Goal: Transaction & Acquisition: Purchase product/service

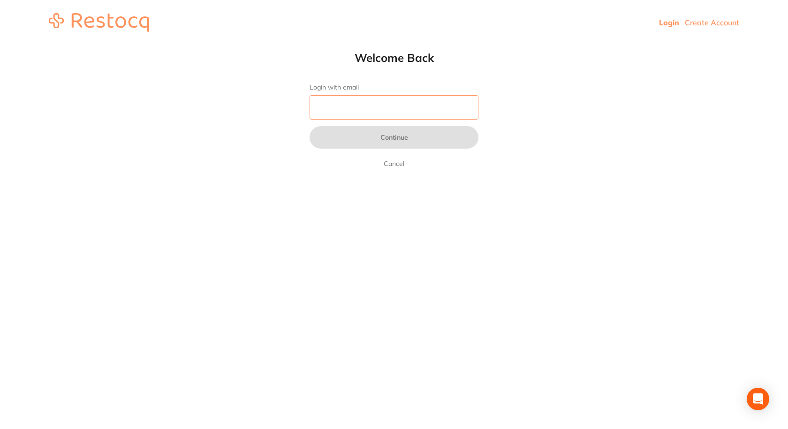
click at [358, 113] on input "Login with email" at bounding box center [393, 107] width 169 height 24
type input "[EMAIL_ADDRESS][DOMAIN_NAME]"
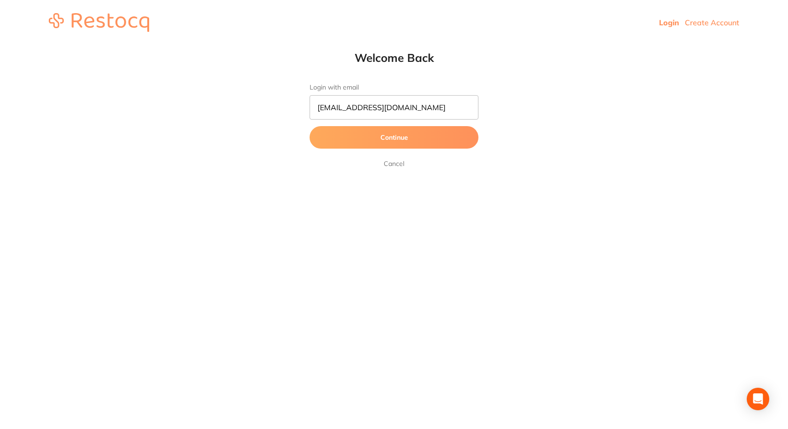
click at [386, 135] on button "Continue" at bounding box center [393, 137] width 169 height 23
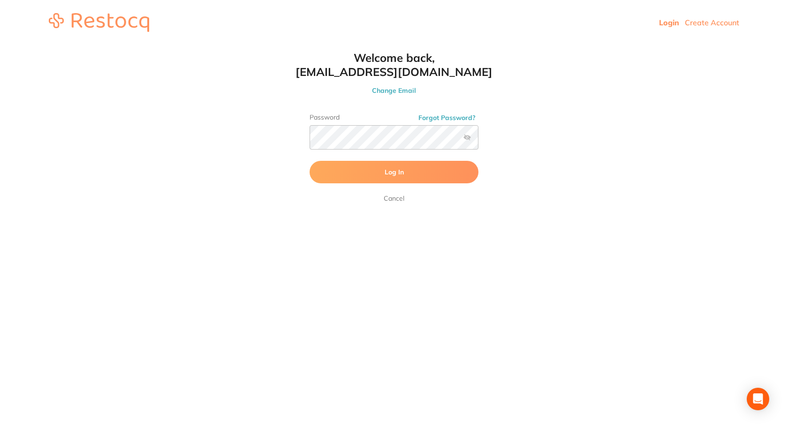
click at [466, 139] on label at bounding box center [467, 138] width 8 height 8
click at [478, 140] on input "checkbox" at bounding box center [478, 140] width 0 height 0
click at [342, 169] on button "Log In" at bounding box center [393, 172] width 169 height 23
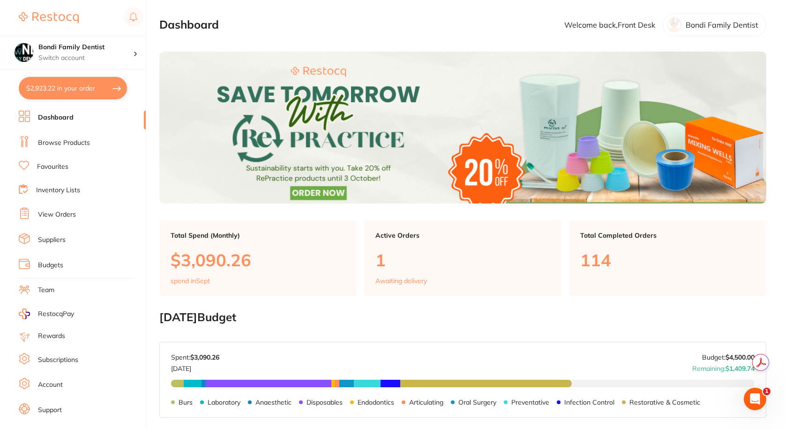
click at [89, 89] on button "$2,923.22 in your order" at bounding box center [73, 88] width 108 height 23
checkbox input "true"
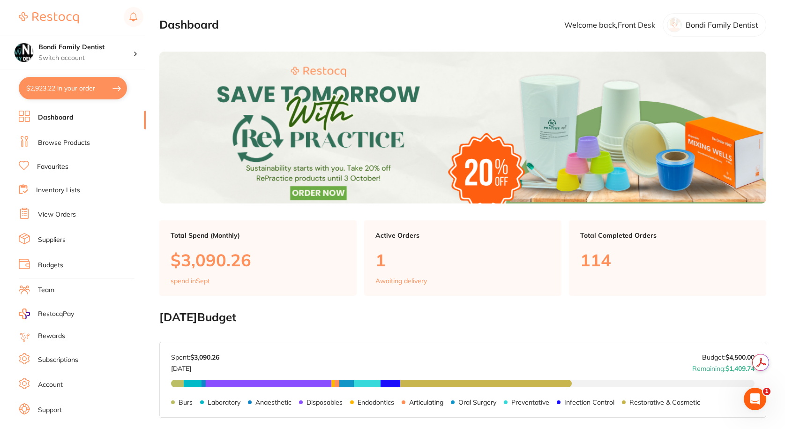
checkbox input "true"
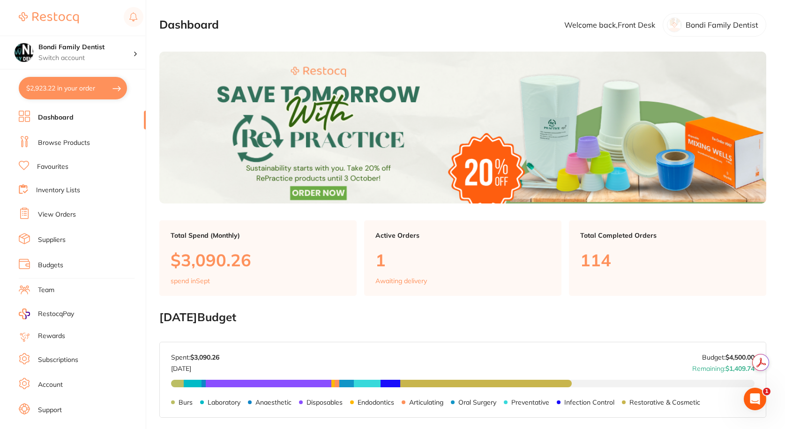
checkbox input "true"
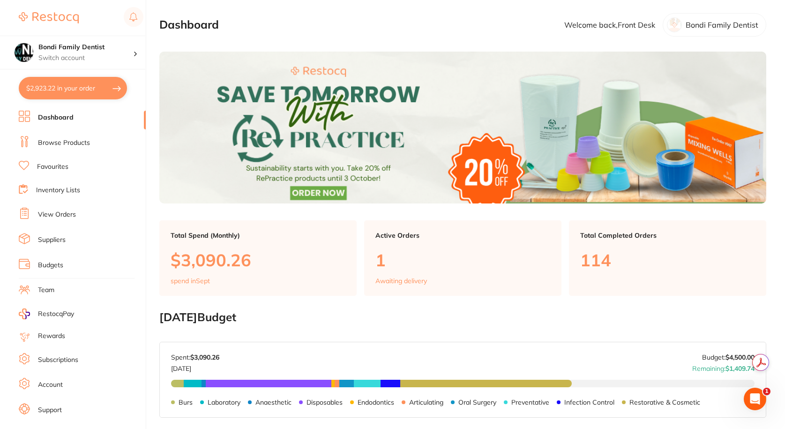
checkbox input "true"
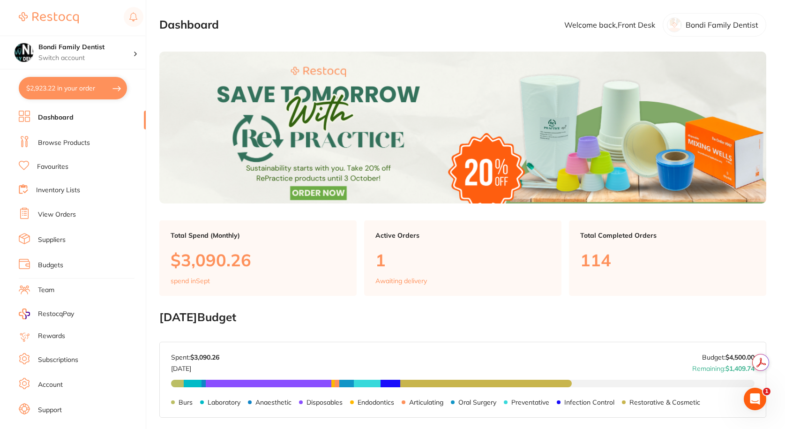
checkbox input "true"
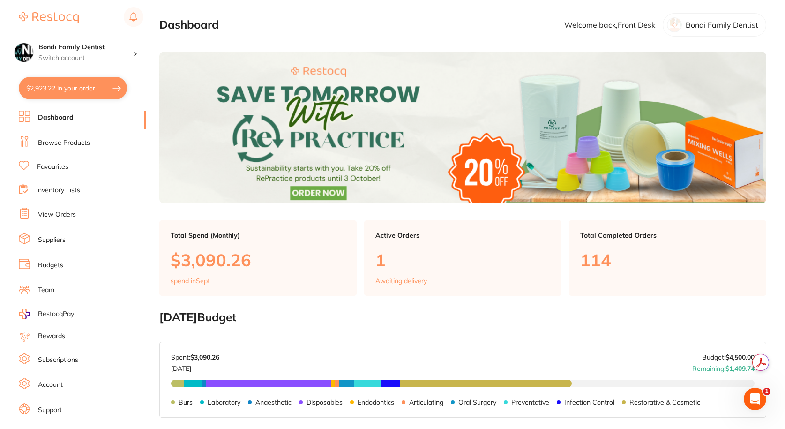
checkbox input "true"
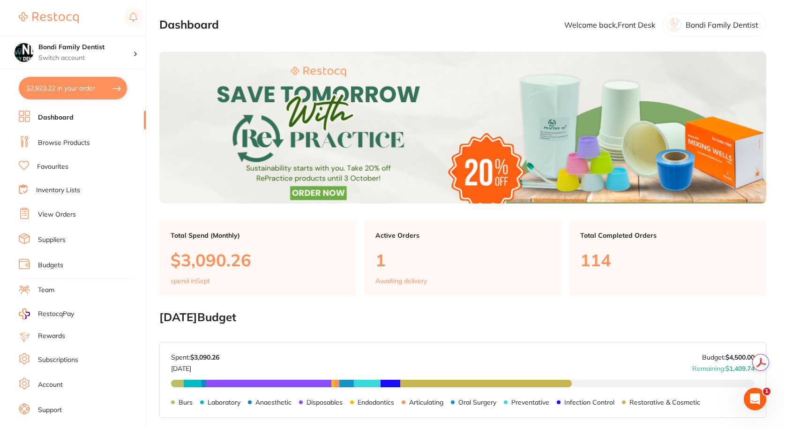
checkbox input "true"
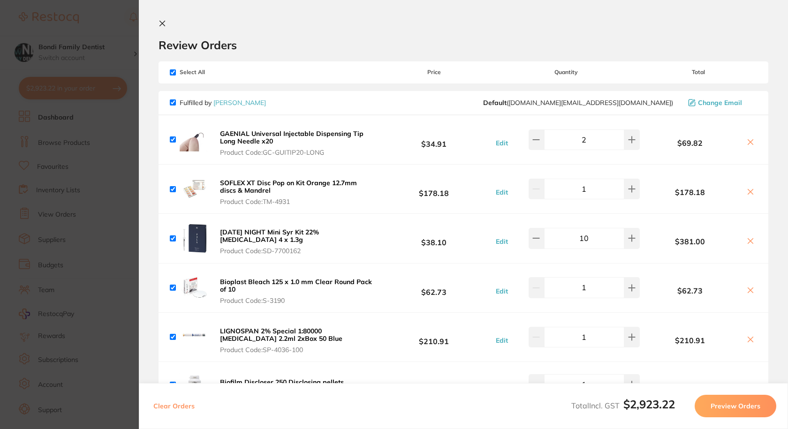
click at [116, 76] on section "Update RRP Set your pre negotiated price for this item. Item Agreed RRP (excl. …" at bounding box center [394, 214] width 788 height 429
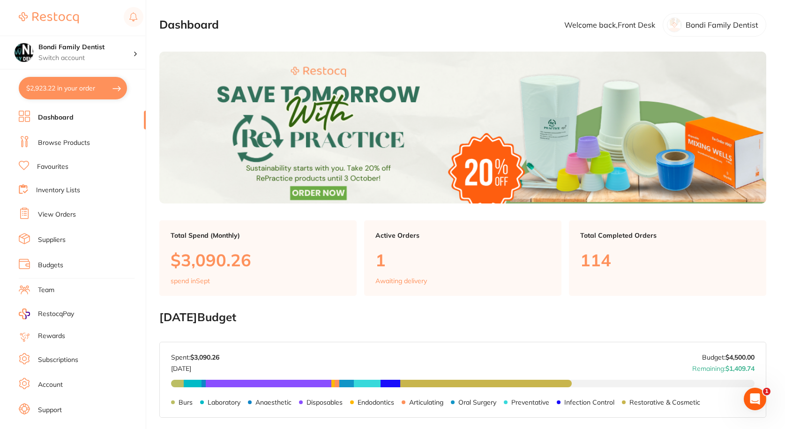
click at [68, 141] on link "Browse Products" at bounding box center [64, 142] width 52 height 9
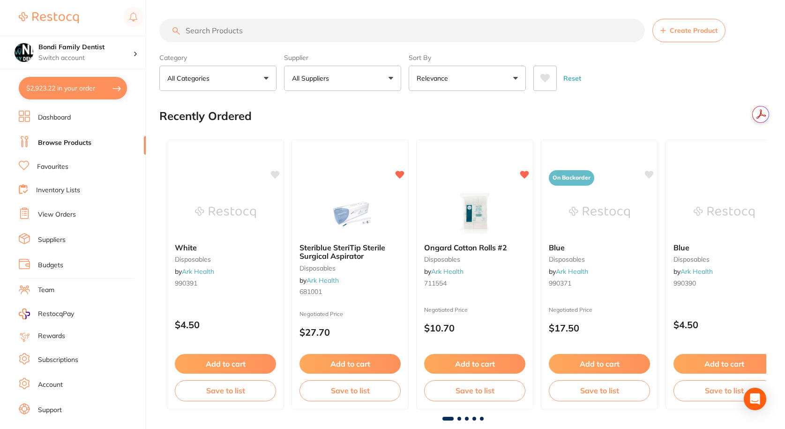
click at [255, 34] on input "search" at bounding box center [402, 30] width 486 height 23
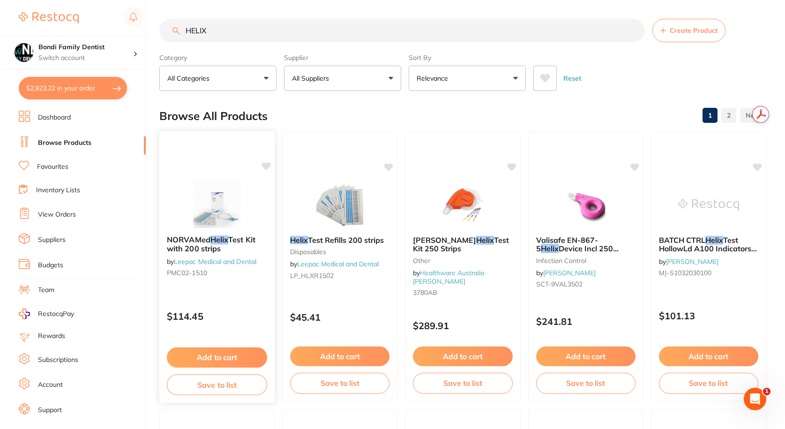
type input "HELIX"
click at [201, 358] on button "Add to cart" at bounding box center [217, 357] width 100 height 20
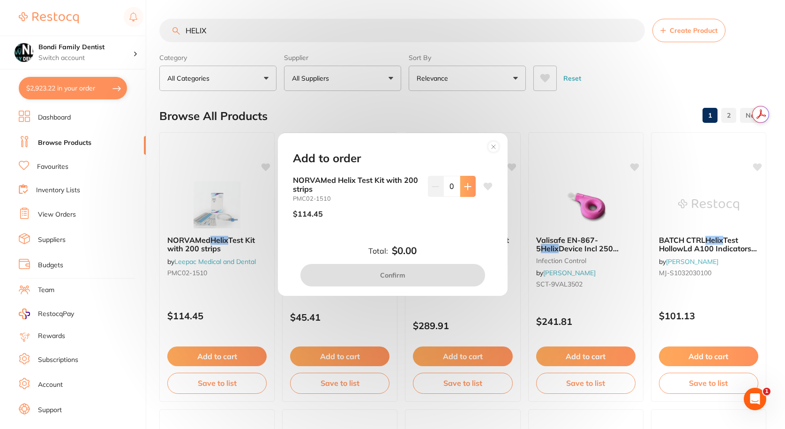
click at [472, 186] on button at bounding box center [467, 186] width 15 height 21
type input "1"
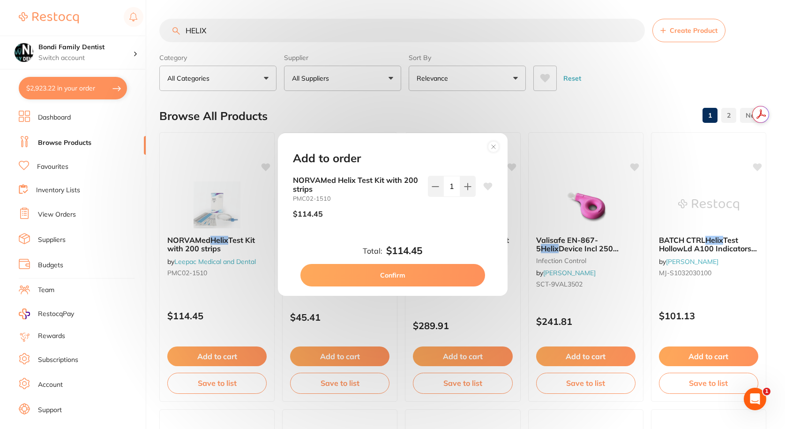
click at [384, 275] on button "Confirm" at bounding box center [392, 275] width 185 height 23
checkbox input "false"
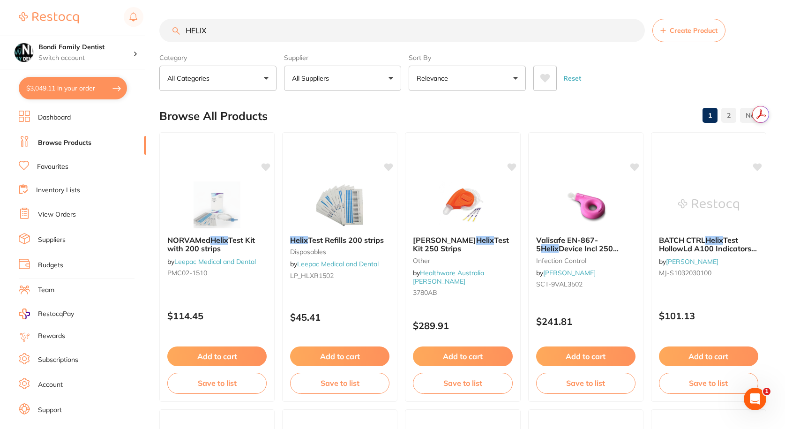
click at [223, 24] on input "HELIX" at bounding box center [402, 30] width 486 height 23
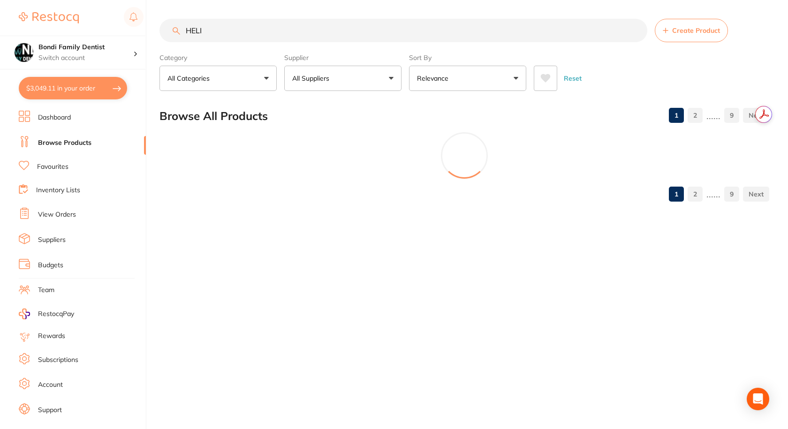
click at [220, 32] on input "HELI" at bounding box center [403, 30] width 488 height 23
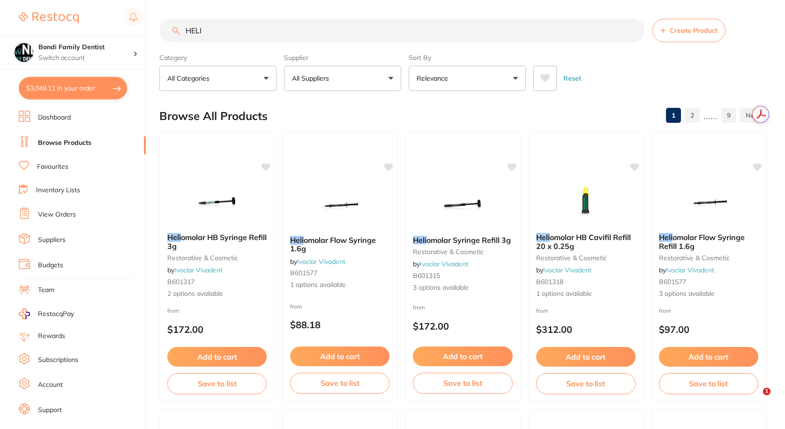
type input "HEL"
drag, startPoint x: 214, startPoint y: 31, endPoint x: 123, endPoint y: 48, distance: 92.5
click at [120, 49] on div "$3,049.11 Bondi Family Dentist Switch account Bondi Family Dentist $3,049.11 in…" at bounding box center [392, 214] width 785 height 429
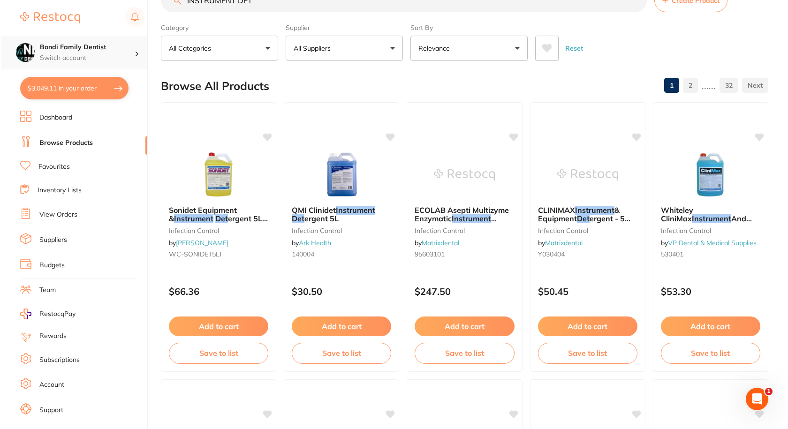
scroll to position [0, 0]
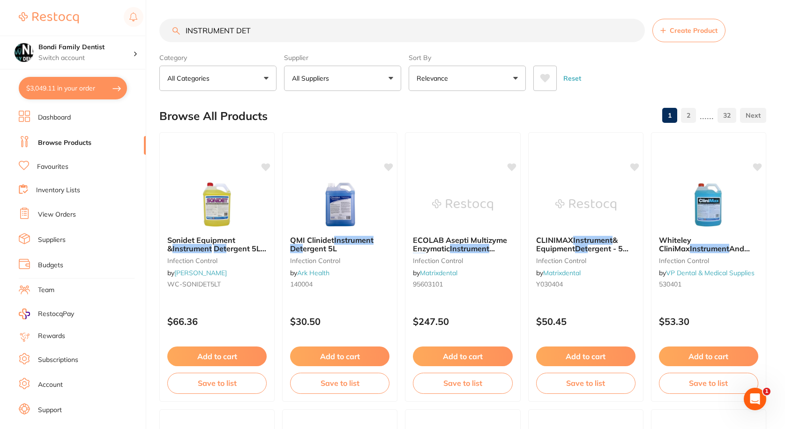
type input "INSTRUMENT DET"
click at [81, 92] on button "$3,049.11 in your order" at bounding box center [73, 88] width 108 height 23
checkbox input "true"
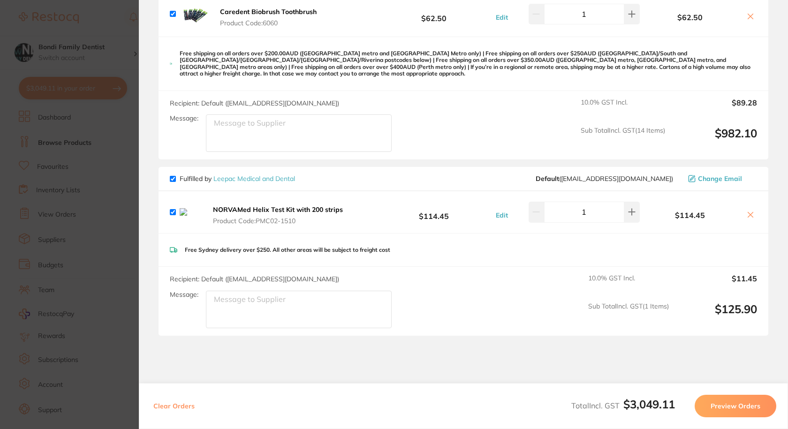
scroll to position [1873, 0]
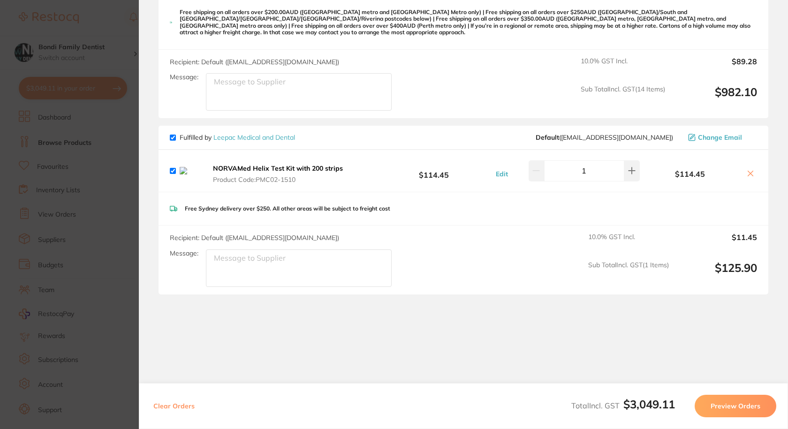
click at [748, 171] on icon at bounding box center [750, 173] width 5 height 5
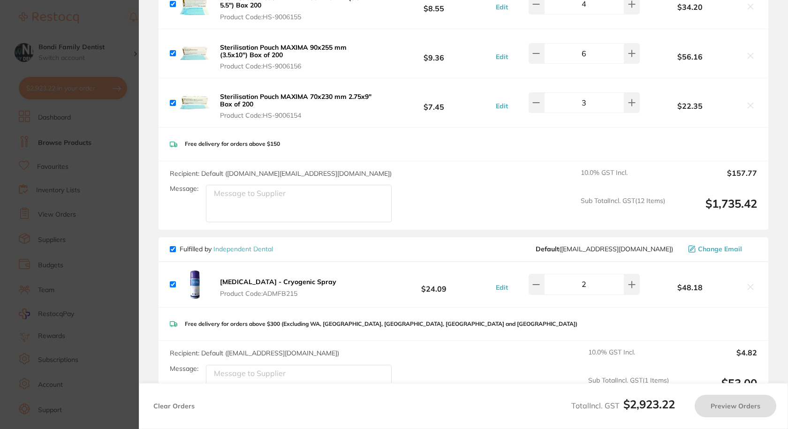
scroll to position [334, 0]
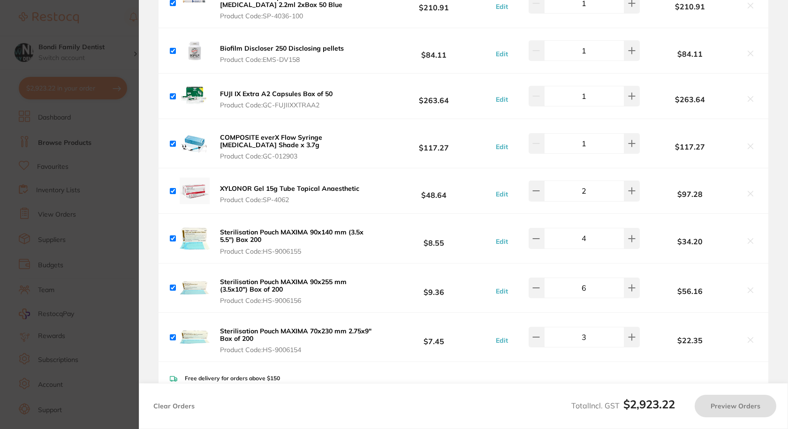
checkbox input "true"
click at [53, 101] on section "Update RRP Set your pre negotiated price for this item. Item Agreed RRP (excl. …" at bounding box center [394, 214] width 788 height 429
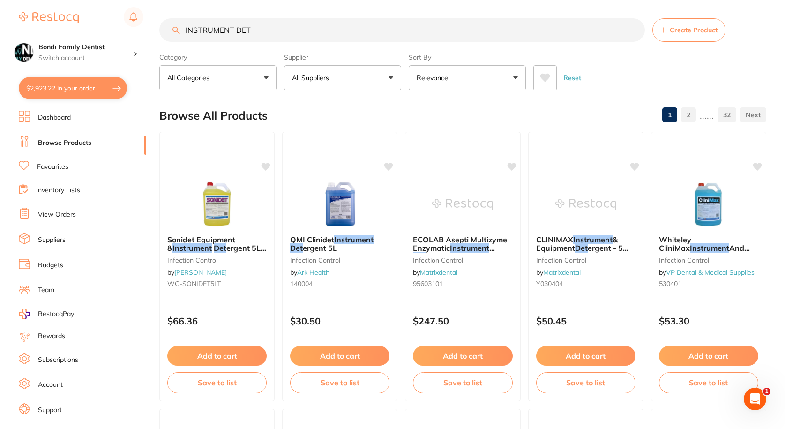
scroll to position [0, 0]
click at [54, 165] on link "Favourites" at bounding box center [52, 166] width 31 height 9
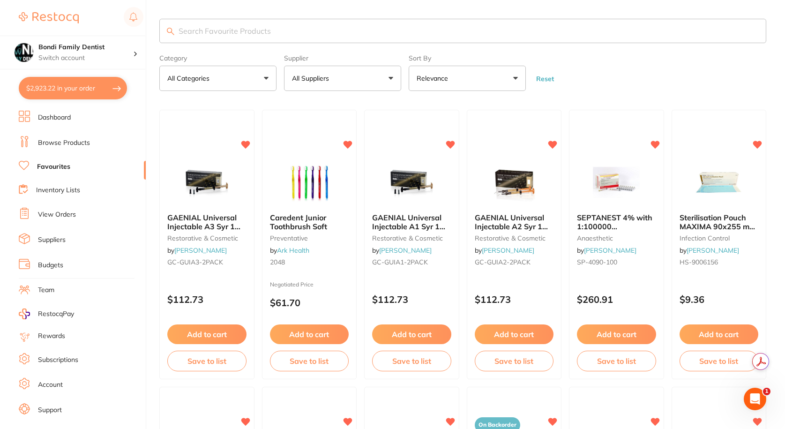
click at [217, 41] on input "search" at bounding box center [462, 31] width 607 height 24
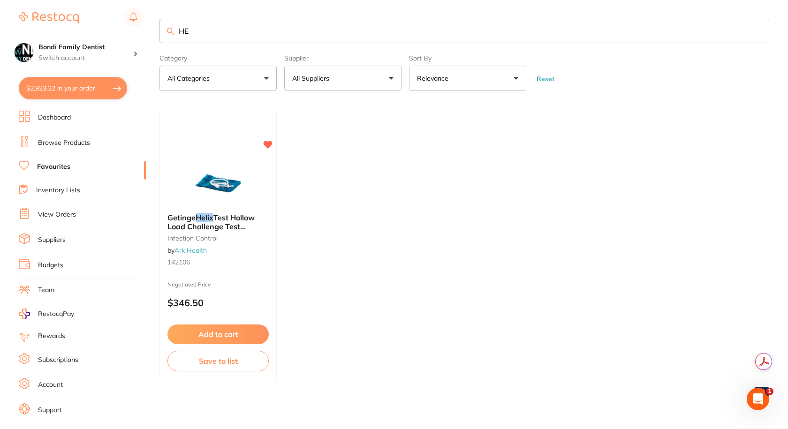
type input "H"
type input "S"
type input "H"
type input "HELIX STRIPS"
click at [58, 119] on link "Dashboard" at bounding box center [54, 117] width 33 height 9
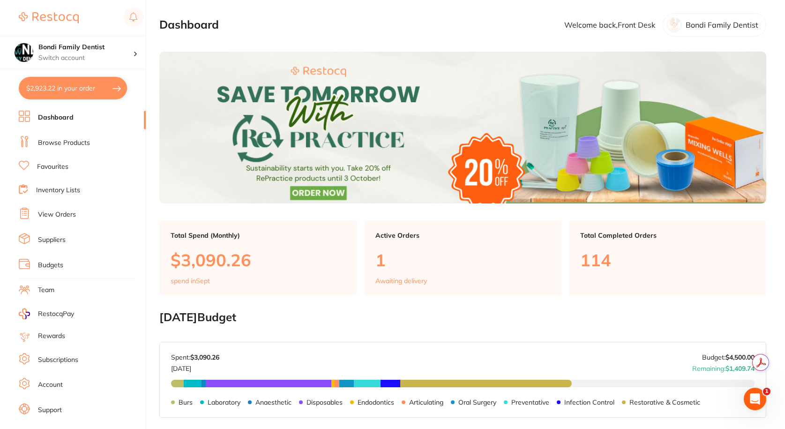
click at [66, 163] on link "Favourites" at bounding box center [52, 166] width 31 height 9
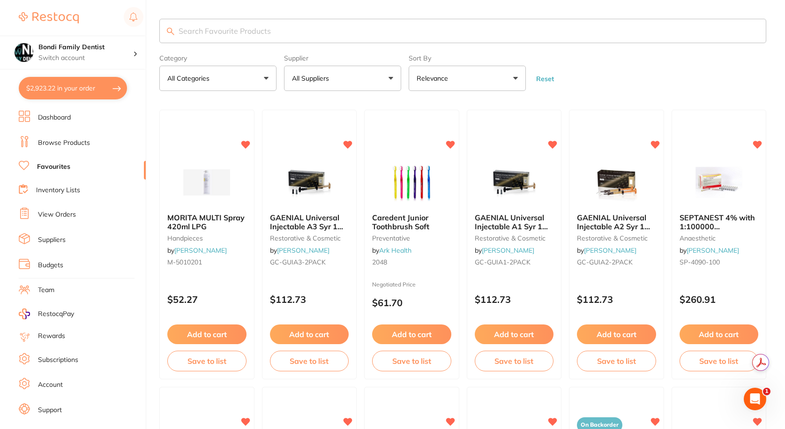
click at [216, 34] on input "search" at bounding box center [462, 31] width 607 height 24
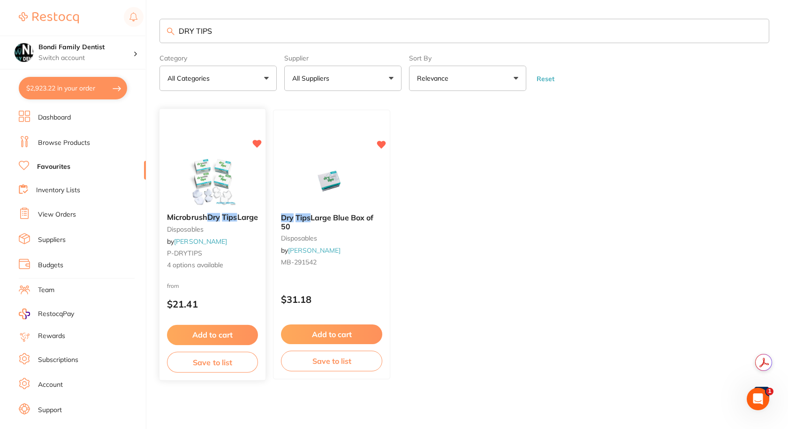
type input "DRY TIPS"
click at [211, 334] on button "Add to cart" at bounding box center [212, 335] width 91 height 20
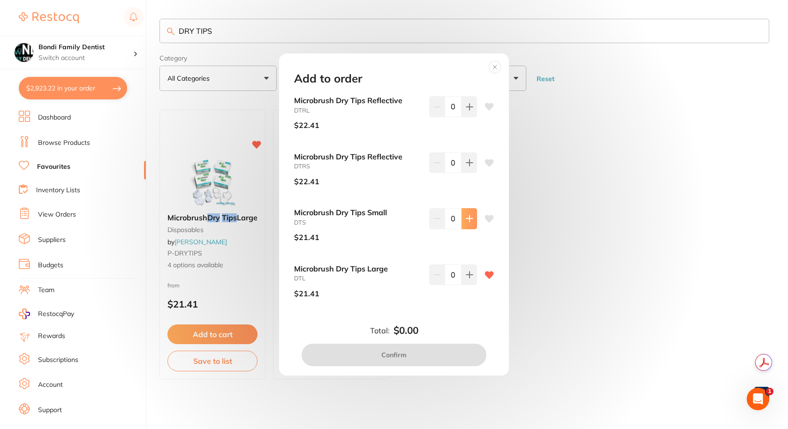
click at [469, 218] on icon at bounding box center [469, 219] width 6 height 6
type input "1"
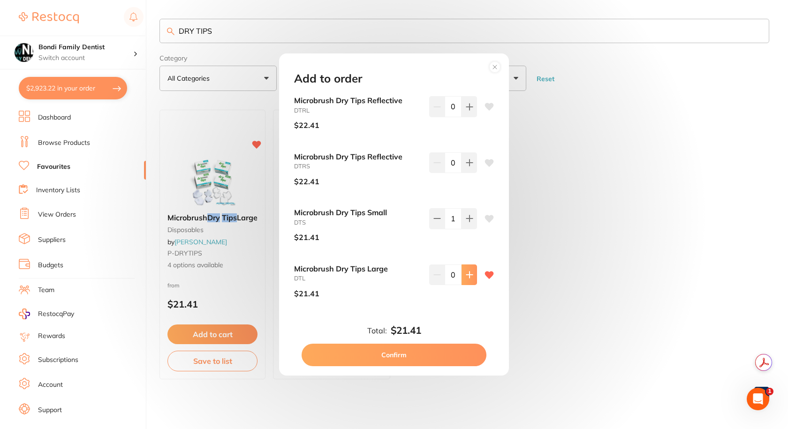
click at [468, 281] on button at bounding box center [468, 274] width 15 height 21
type input "1"
click at [405, 351] on button "Confirm" at bounding box center [393, 355] width 185 height 23
checkbox input "false"
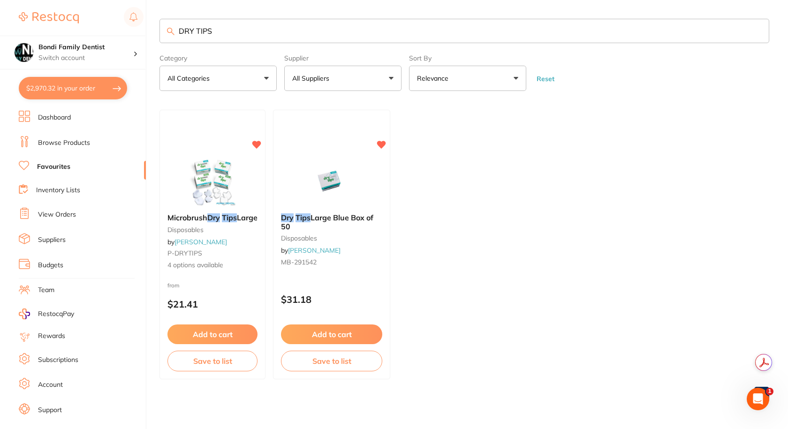
scroll to position [0, 0]
drag, startPoint x: 221, startPoint y: 27, endPoint x: 133, endPoint y: 38, distance: 88.8
click at [133, 38] on div "$2,970.32 Bondi Family Dentist Switch account Bondi Family Dentist $2,970.32 in…" at bounding box center [394, 214] width 788 height 429
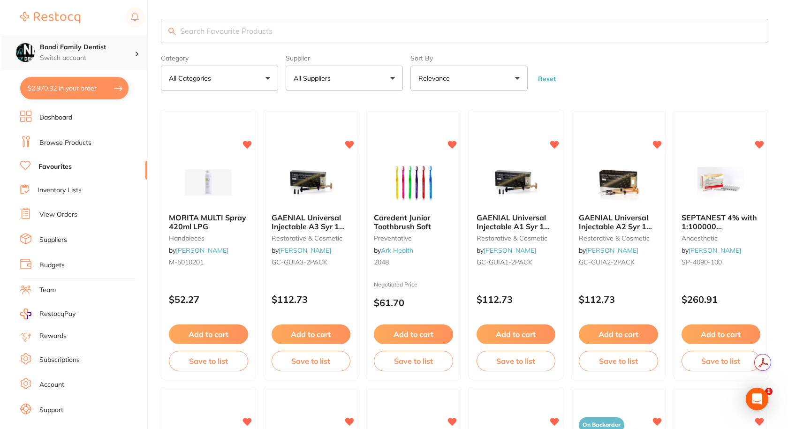
scroll to position [0, 0]
type input "DETERGENT"
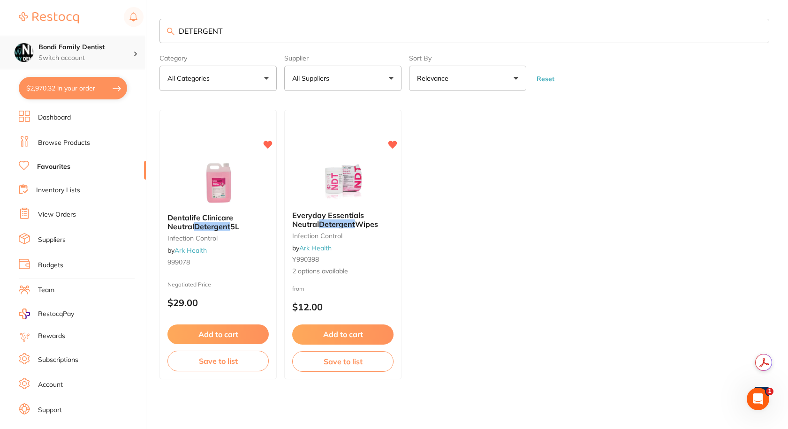
scroll to position [0, 0]
drag, startPoint x: 222, startPoint y: 32, endPoint x: 123, endPoint y: 40, distance: 99.2
click at [123, 40] on div "$2,970.32 Bondi Family Dentist Switch account Bondi Family Dentist $2,970.32 in…" at bounding box center [394, 214] width 788 height 429
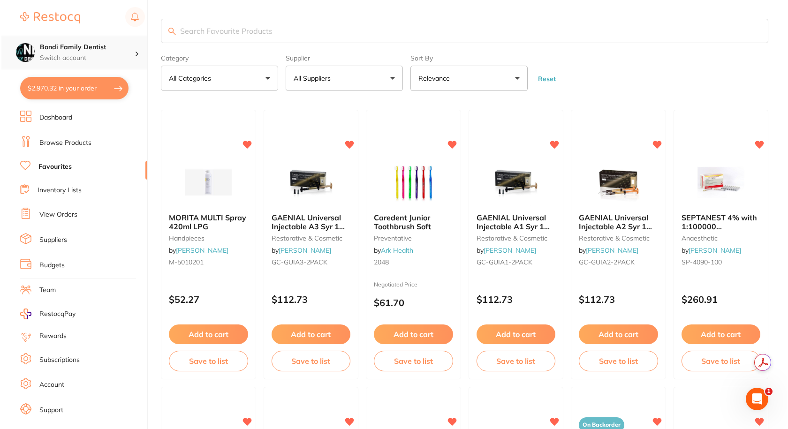
scroll to position [0, 0]
type input "INSTRUMENT DET"
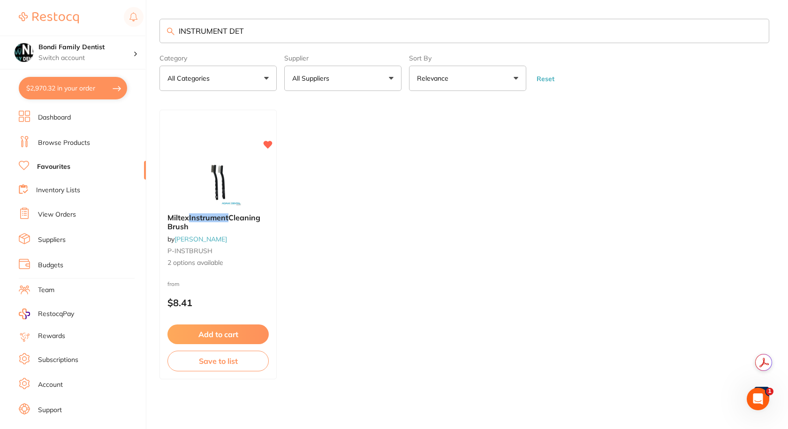
drag, startPoint x: 255, startPoint y: 23, endPoint x: 149, endPoint y: 31, distance: 106.7
click at [149, 31] on div "$2,970.32 Bondi Family Dentist Switch account Bondi Family Dentist $2,970.32 in…" at bounding box center [394, 214] width 788 height 429
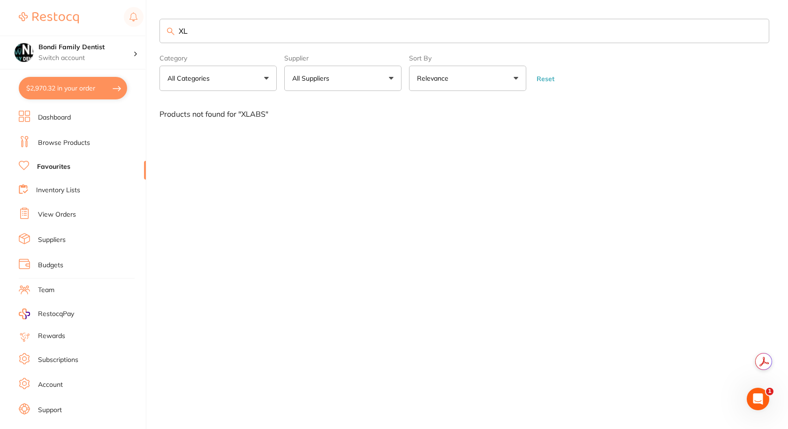
type input "X"
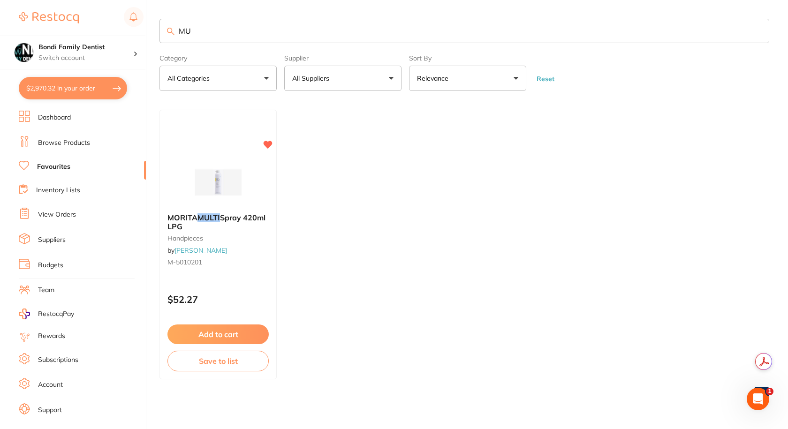
type input "M"
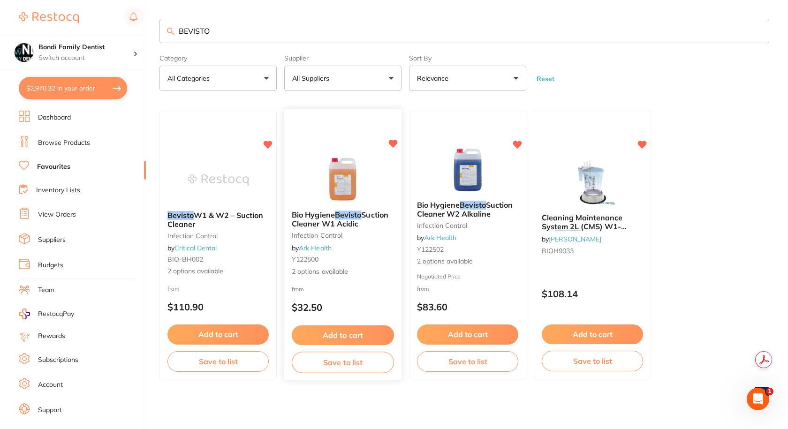
type input "BEVISTO"
click at [347, 328] on button "Add to cart" at bounding box center [343, 335] width 102 height 20
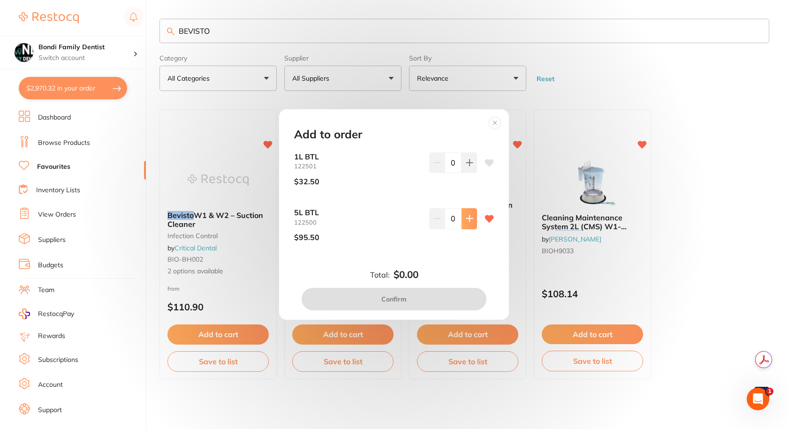
click at [474, 220] on button at bounding box center [468, 218] width 15 height 21
type input "1"
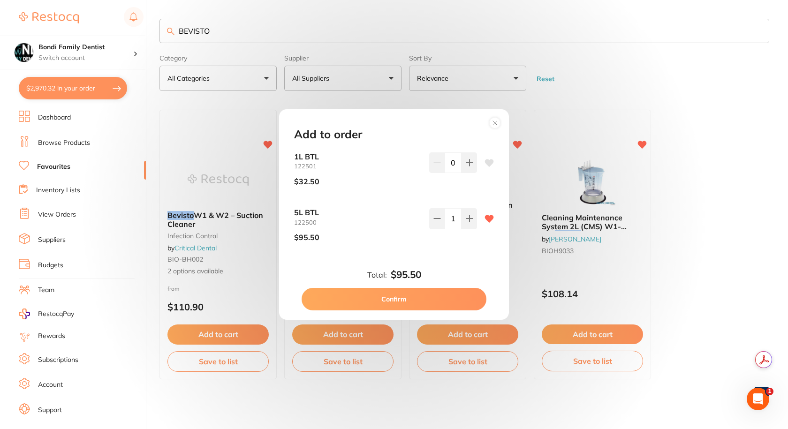
click at [413, 296] on button "Confirm" at bounding box center [393, 299] width 185 height 23
checkbox input "false"
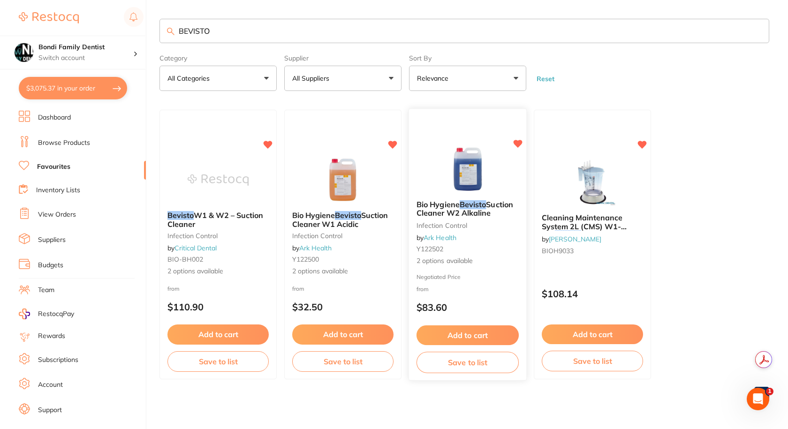
click at [461, 337] on button "Add to cart" at bounding box center [467, 335] width 102 height 20
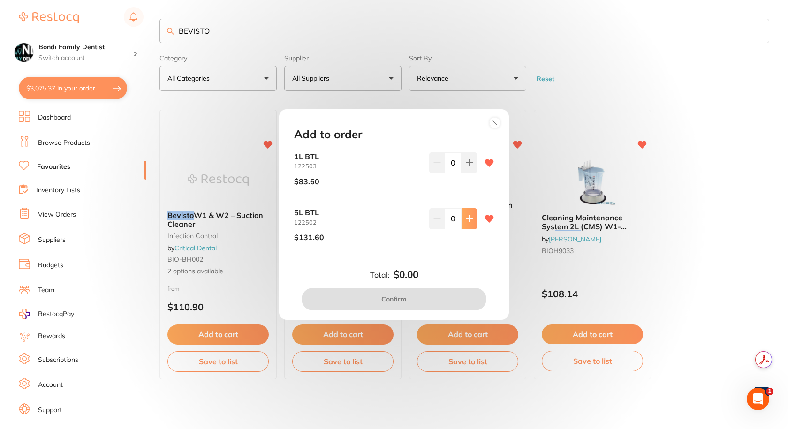
click at [468, 216] on icon at bounding box center [469, 219] width 8 height 8
type input "1"
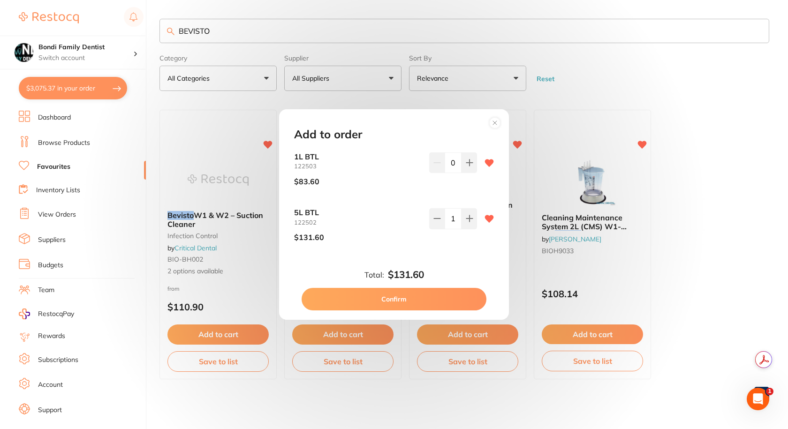
click at [408, 296] on button "Confirm" at bounding box center [393, 299] width 185 height 23
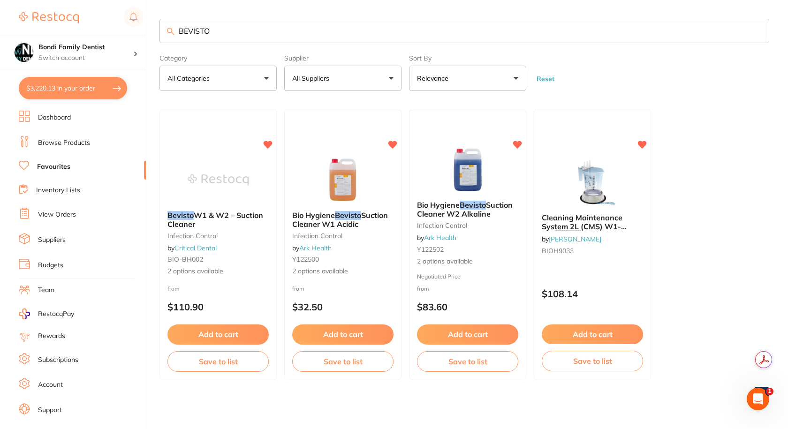
drag, startPoint x: 287, startPoint y: 28, endPoint x: 55, endPoint y: 23, distance: 232.1
click at [56, 23] on div "$3,220.13 Bondi Family Dentist Switch account Bondi Family Dentist $3,220.13 in…" at bounding box center [394, 214] width 788 height 429
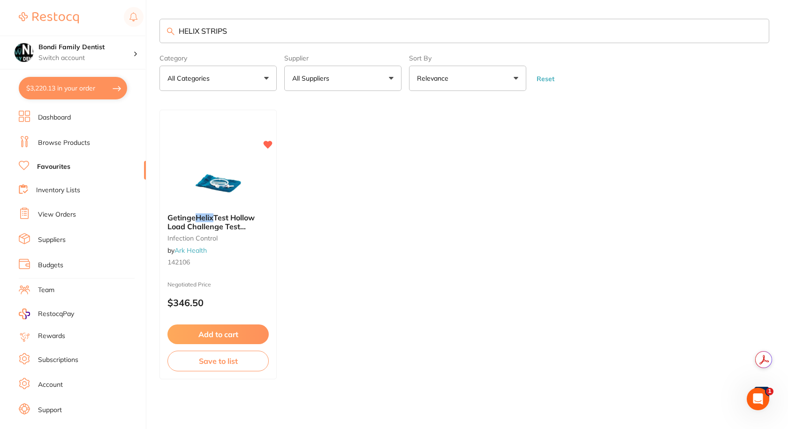
type input "HELIX STRIPS"
click at [245, 33] on input "HELIX STRIPS" at bounding box center [463, 31] width 609 height 24
click at [230, 194] on img at bounding box center [217, 181] width 61 height 47
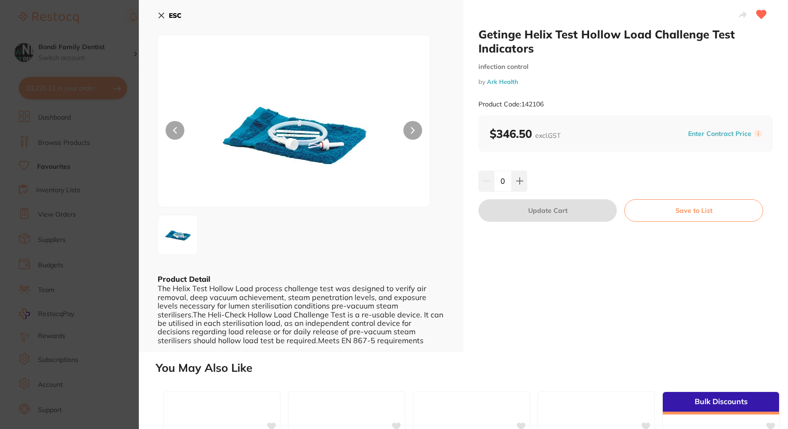
click at [25, 22] on section "Getinge Helix Test Hollow Load Challenge Test Indicators infection control by A…" at bounding box center [394, 214] width 788 height 429
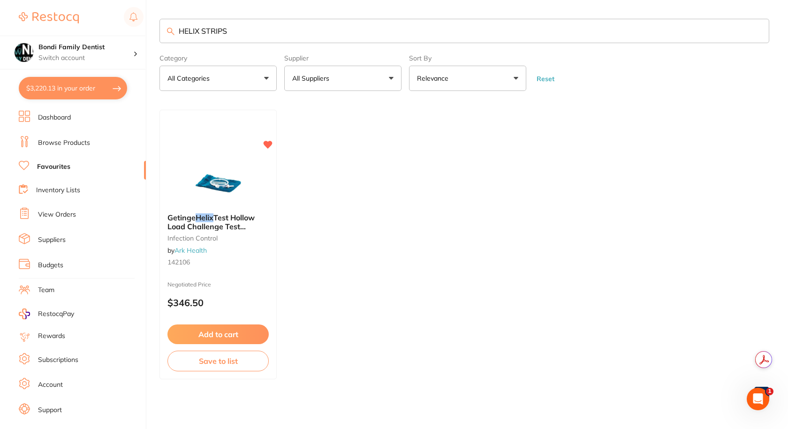
click at [64, 118] on link "Dashboard" at bounding box center [54, 117] width 33 height 9
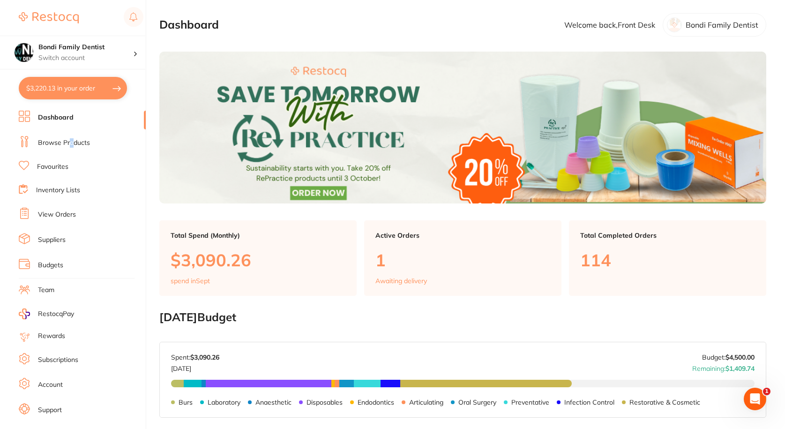
click at [72, 144] on link "Browse Products" at bounding box center [64, 142] width 52 height 9
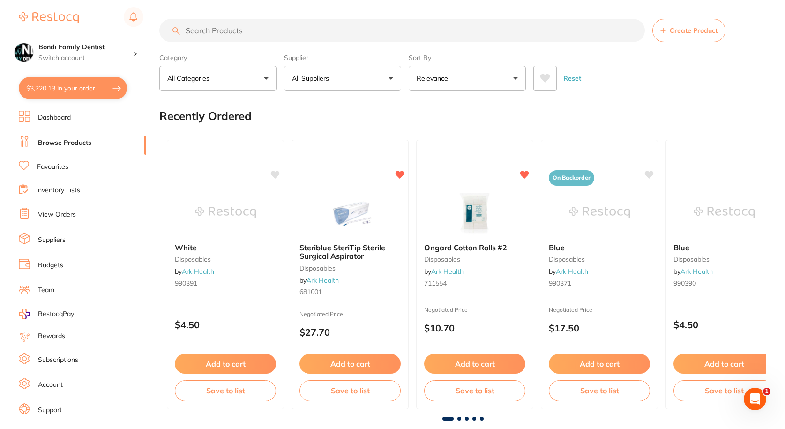
click at [220, 32] on input "search" at bounding box center [402, 30] width 486 height 23
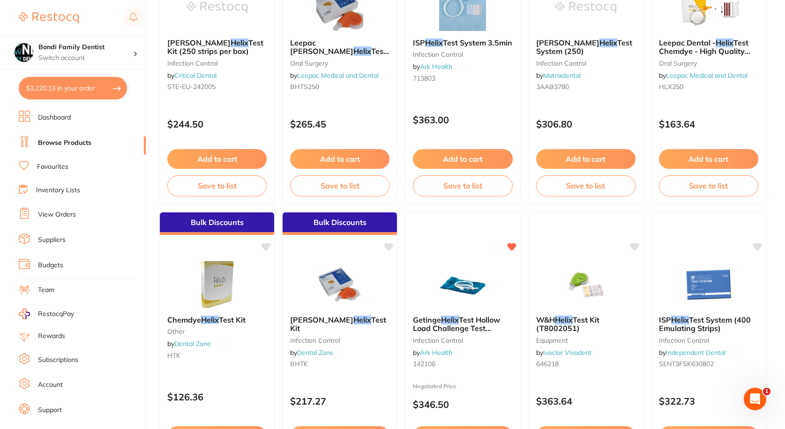
scroll to position [2203, 0]
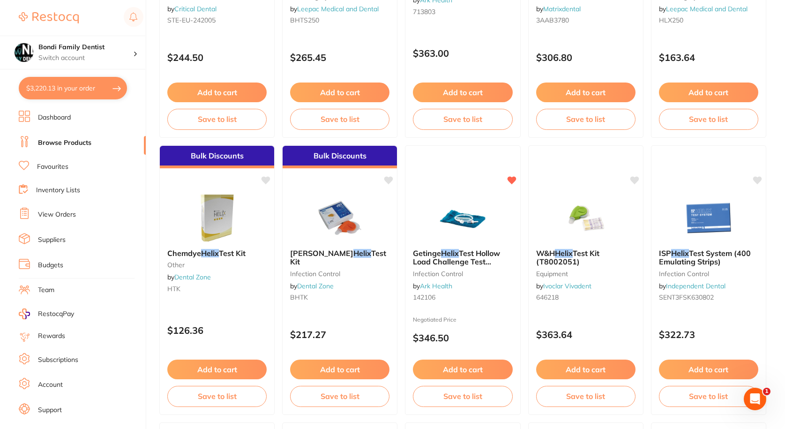
type input "HELIX"
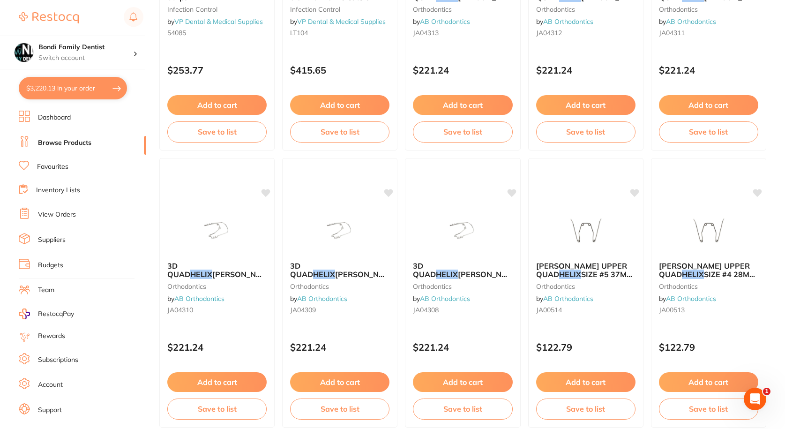
scroll to position [1078, 0]
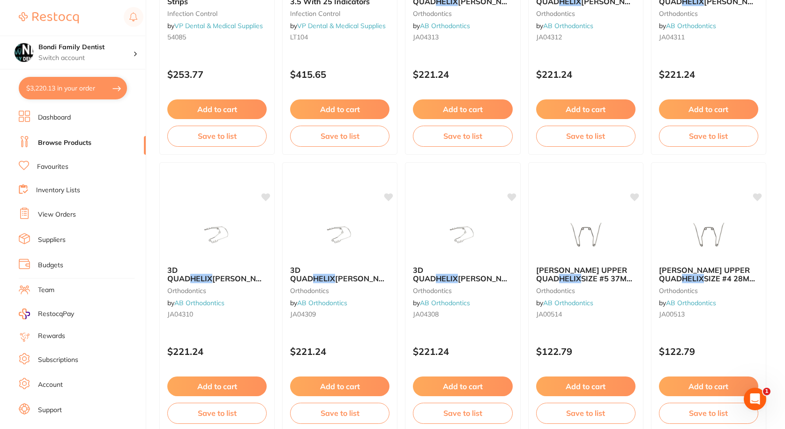
click at [63, 91] on button "$3,220.13 in your order" at bounding box center [73, 88] width 108 height 23
checkbox input "true"
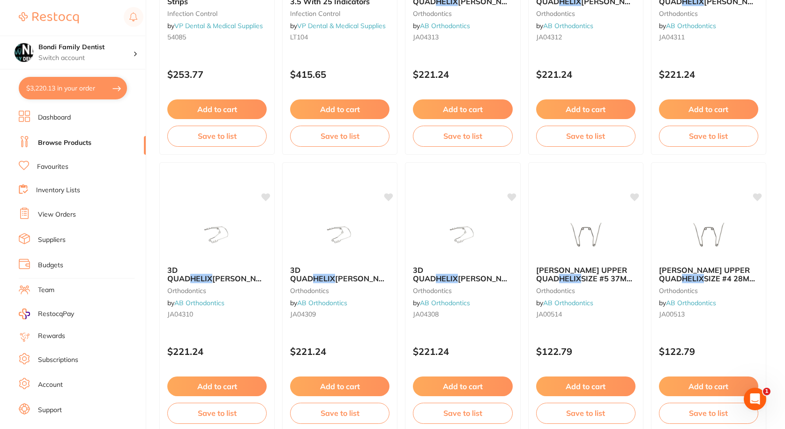
checkbox input "true"
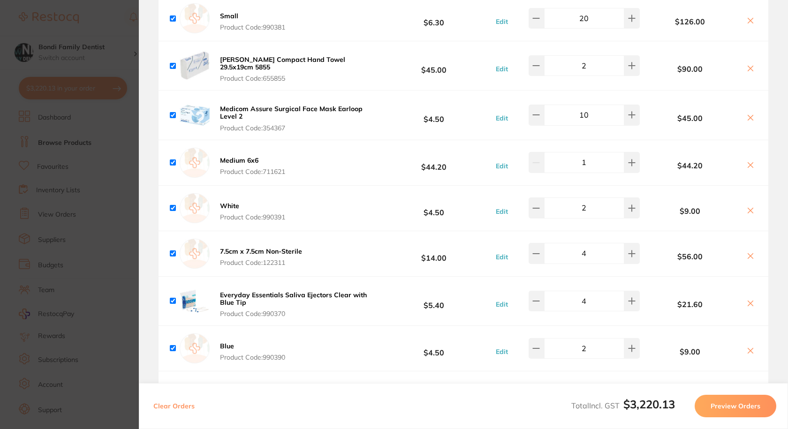
scroll to position [1453, 0]
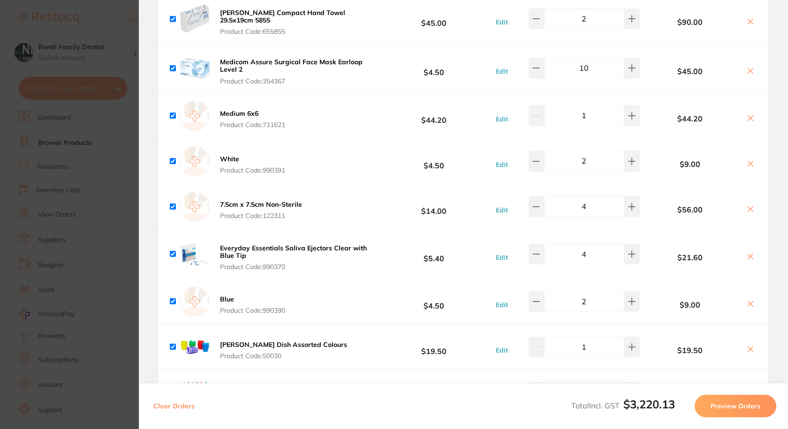
click at [220, 200] on b "7.5cm x 7.5cm Non-Sterile" at bounding box center [261, 204] width 82 height 8
click at [229, 195] on section at bounding box center [394, 214] width 788 height 429
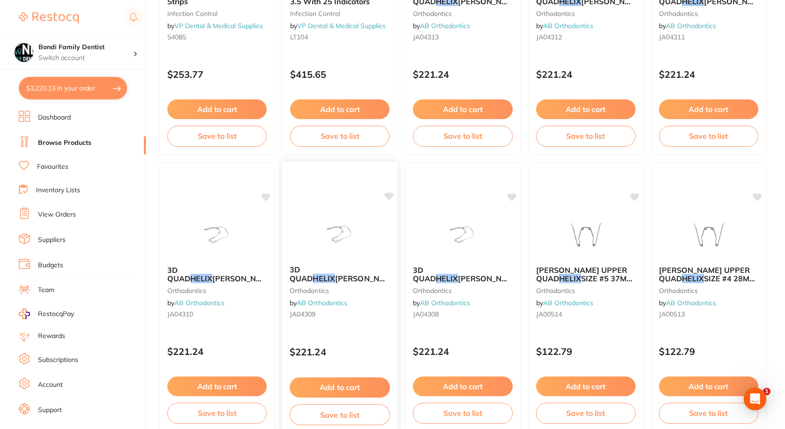
scroll to position [0, 0]
click at [68, 90] on button "$3,220.13 in your order" at bounding box center [73, 88] width 108 height 23
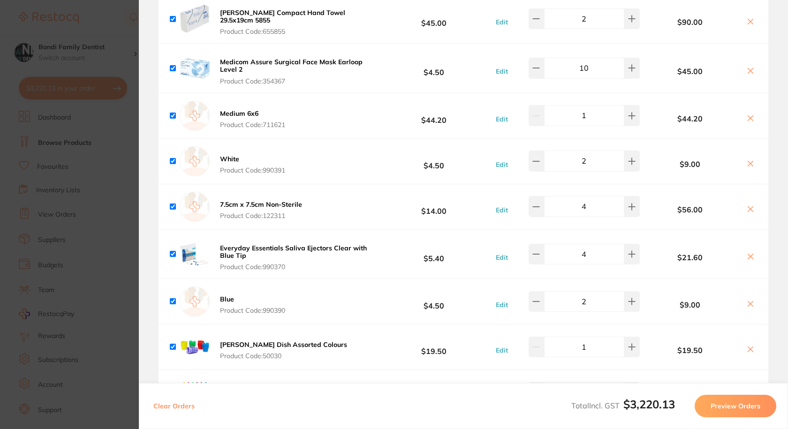
click at [244, 200] on b "7.5cm x 7.5cm Non-Sterile" at bounding box center [261, 204] width 82 height 8
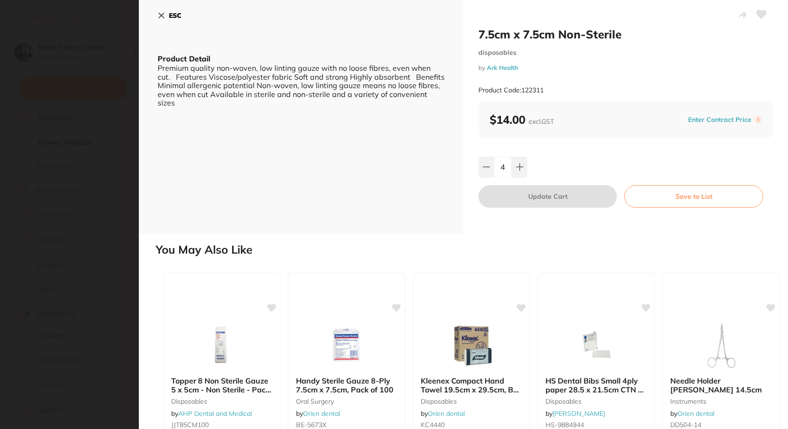
click at [92, 120] on section "7.5cm x 7.5cm Non-Sterile disposables by Ark Health Product Code: 122311 ESC Pr…" at bounding box center [394, 214] width 788 height 429
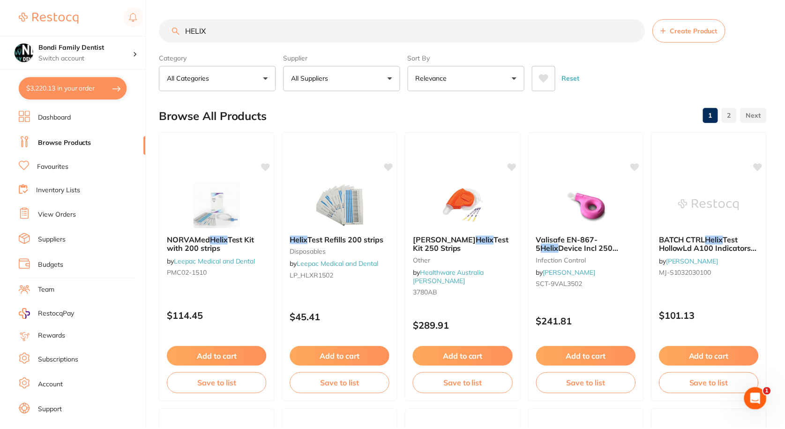
scroll to position [1078, 0]
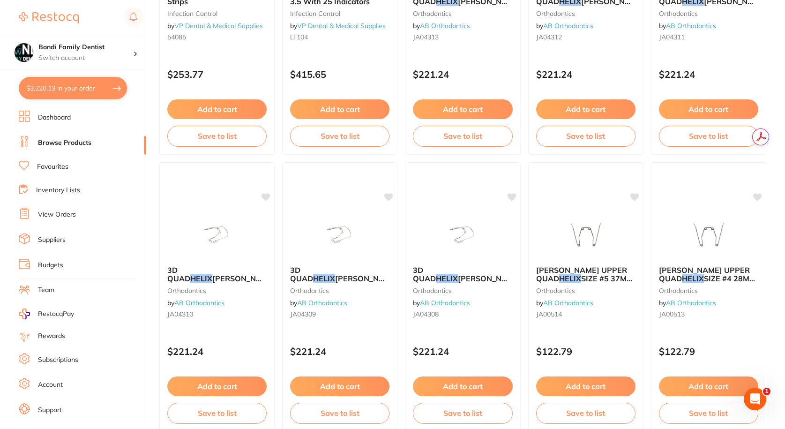
click at [67, 83] on button "$3,220.13 in your order" at bounding box center [73, 88] width 108 height 23
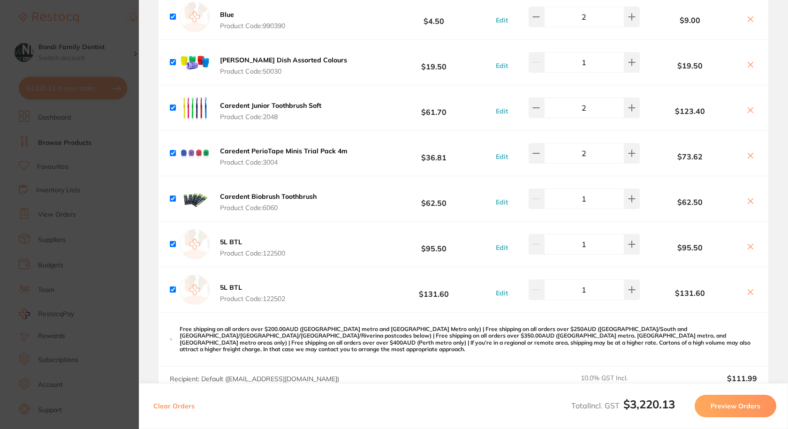
scroll to position [1734, 0]
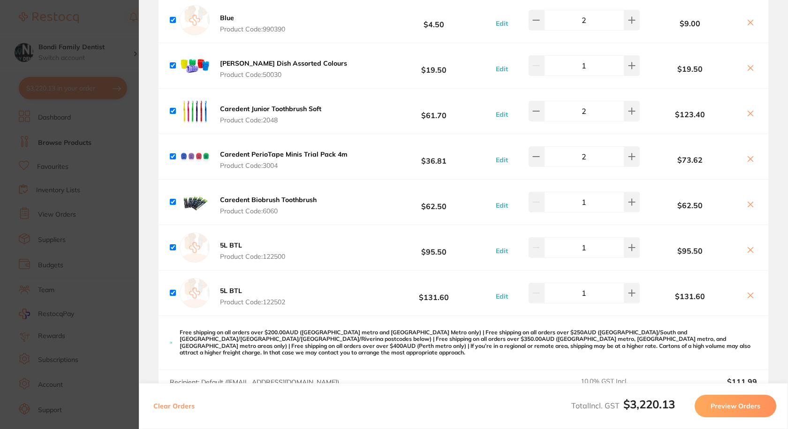
click at [233, 286] on b "5L BTL" at bounding box center [231, 290] width 22 height 8
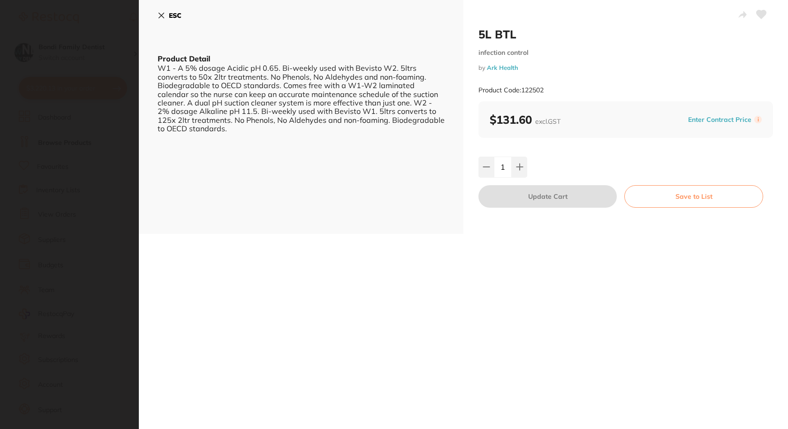
scroll to position [0, 0]
click at [99, 138] on section "5L BTL infection control by Ark Health Product Code: 122502 ESC Product Detail …" at bounding box center [394, 214] width 788 height 429
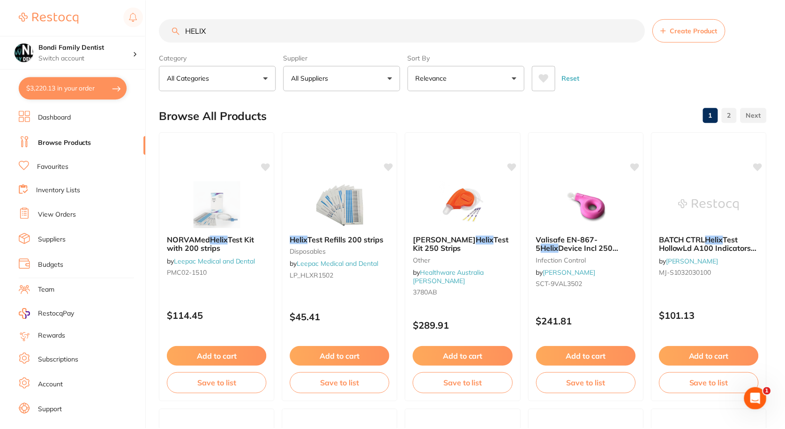
scroll to position [1078, 0]
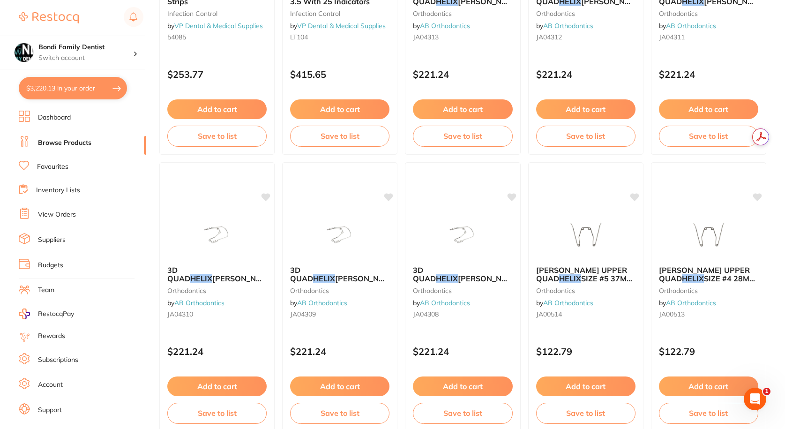
click at [63, 83] on button "$3,220.13 in your order" at bounding box center [73, 88] width 108 height 23
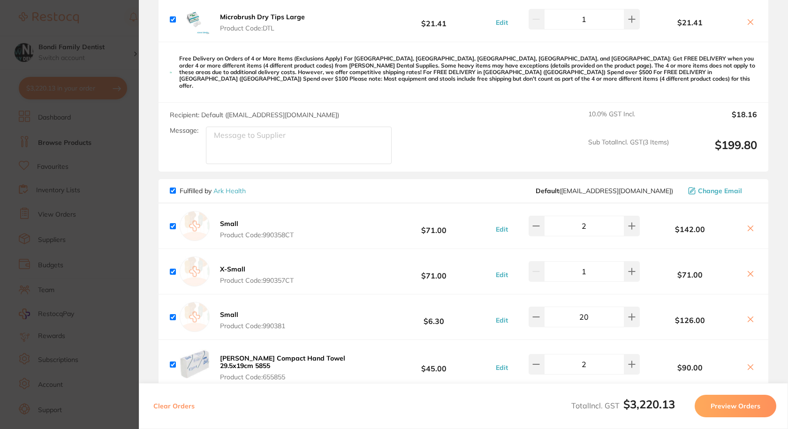
scroll to position [1031, 0]
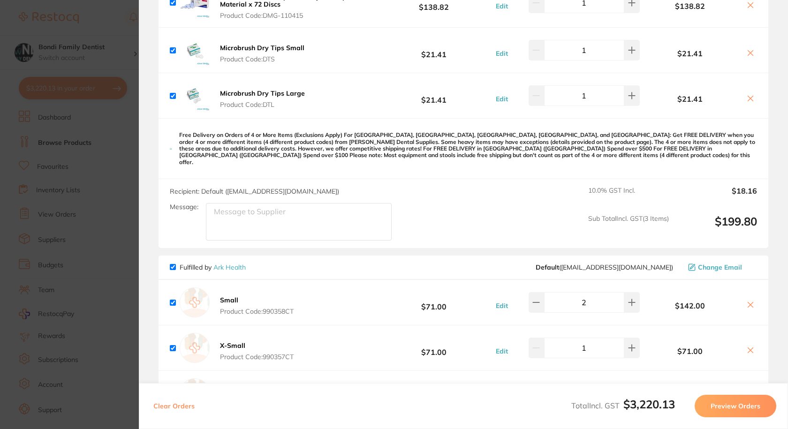
click at [49, 207] on section "Update RRP Set your pre negotiated price for this item. Item Agreed RRP (excl. …" at bounding box center [394, 214] width 788 height 429
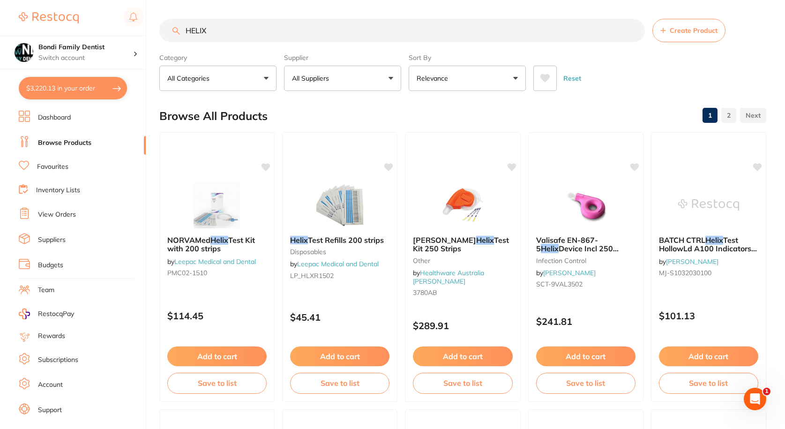
scroll to position [0, 0]
drag, startPoint x: 216, startPoint y: 35, endPoint x: 131, endPoint y: 40, distance: 85.5
click at [131, 40] on div "$3,220.13 Bondi Family Dentist Switch account Bondi Family Dentist $3,220.13 in…" at bounding box center [392, 214] width 785 height 429
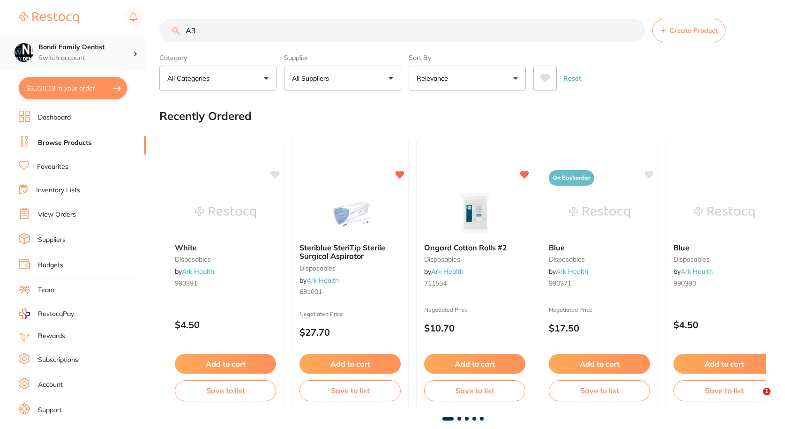
type input "A3"
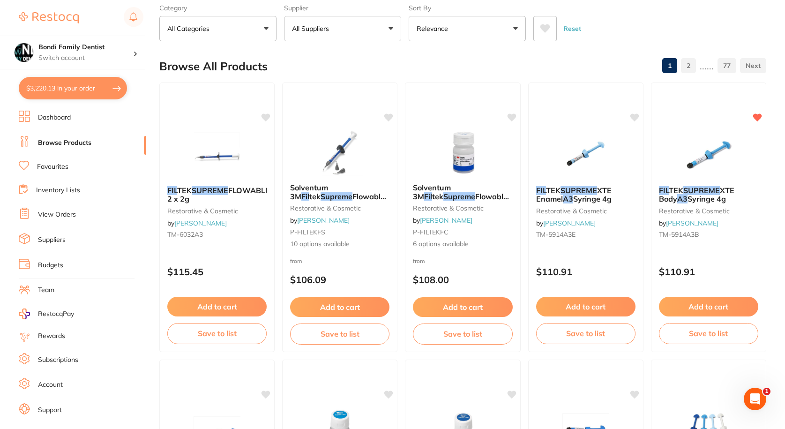
scroll to position [281, 0]
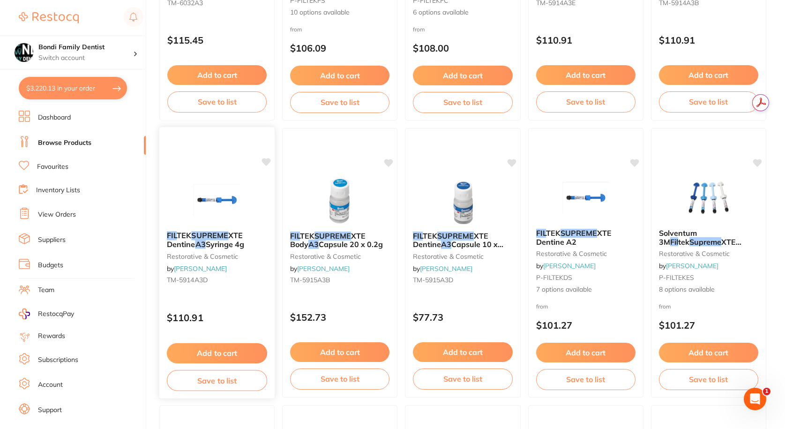
type input "A3 SUPREME FIL"
click at [219, 356] on button "Add to cart" at bounding box center [217, 353] width 100 height 20
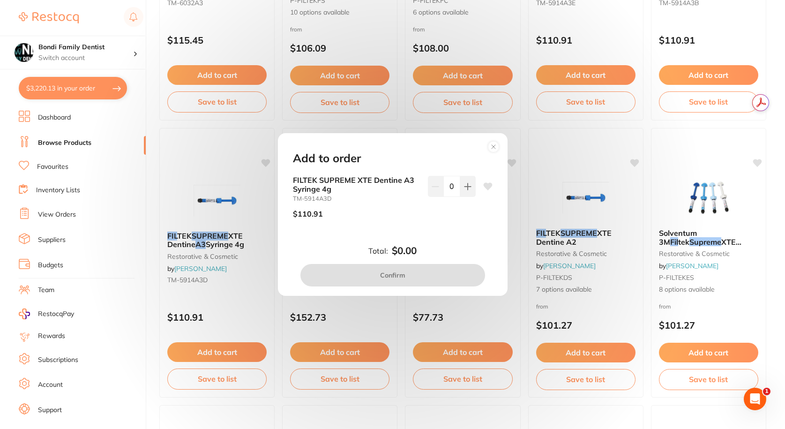
scroll to position [0, 0]
click at [479, 185] on div "FILTEK SUPREME XTE Dentine A3 Syringe 4g TM-5914A3D $110.91 0" at bounding box center [393, 201] width 200 height 50
click at [463, 192] on button at bounding box center [467, 186] width 15 height 21
type input "1"
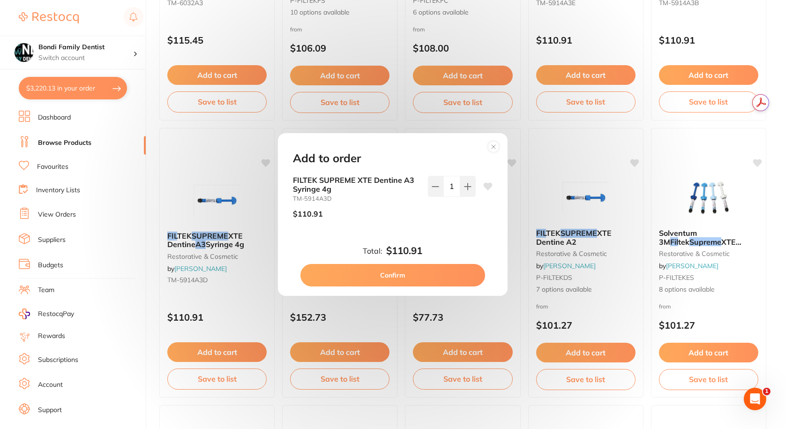
click at [414, 271] on button "Confirm" at bounding box center [392, 275] width 185 height 23
checkbox input "false"
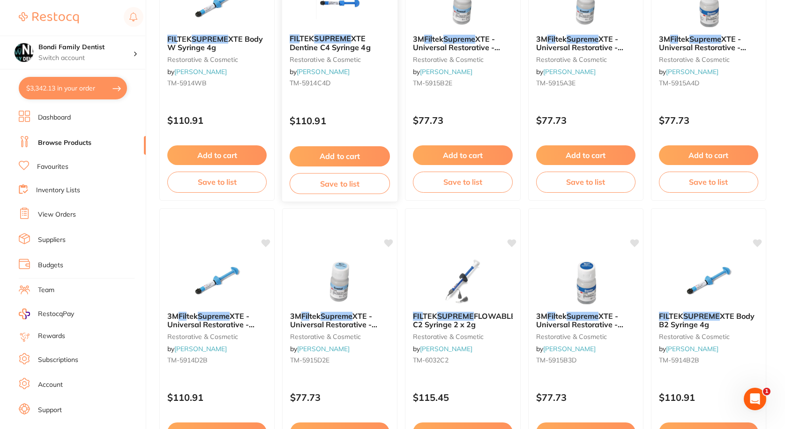
scroll to position [2531, 0]
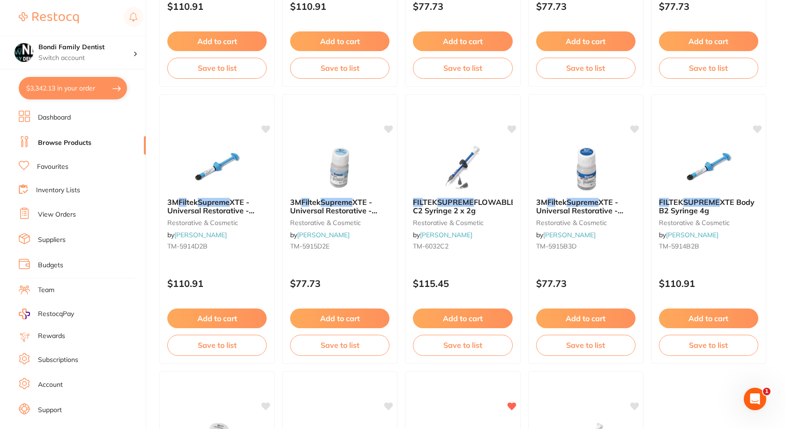
click at [30, 90] on button "$3,342.13 in your order" at bounding box center [73, 88] width 108 height 23
checkbox input "true"
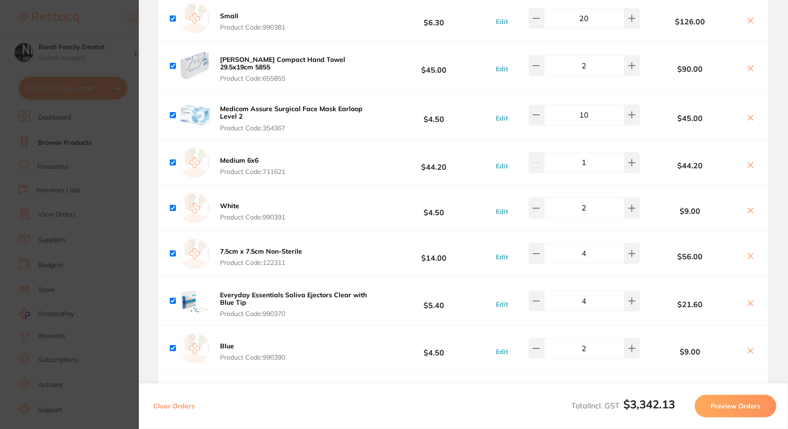
scroll to position [1405, 0]
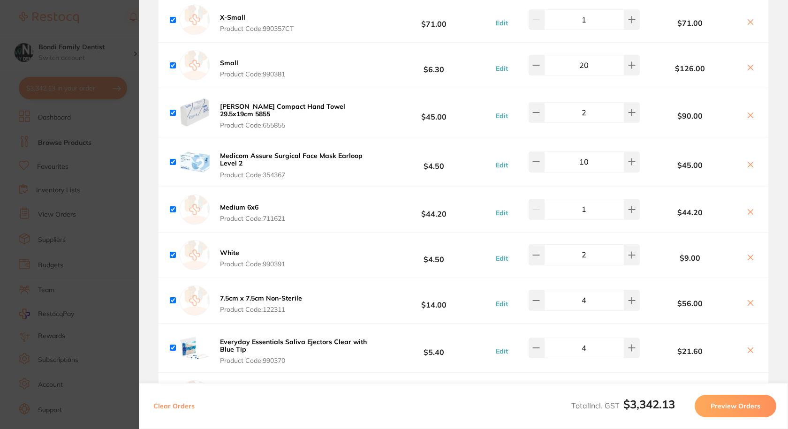
click at [227, 248] on b "White" at bounding box center [229, 252] width 19 height 8
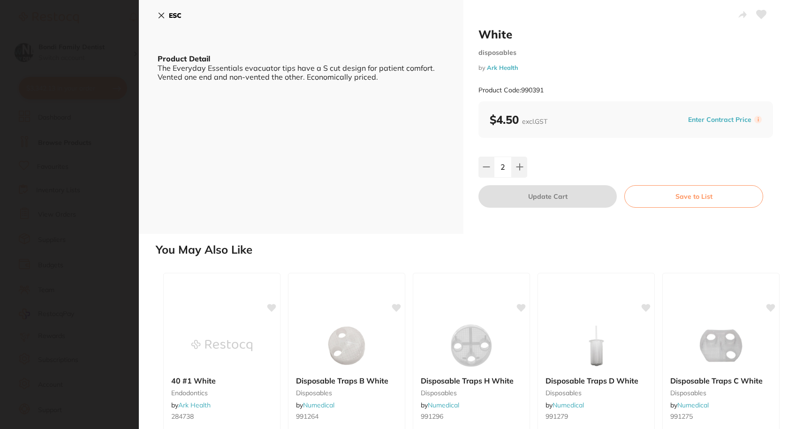
scroll to position [0, 0]
click at [121, 113] on section "White disposables by Ark Health Product Code: 990391 ESC Product Detail The Eve…" at bounding box center [394, 214] width 788 height 429
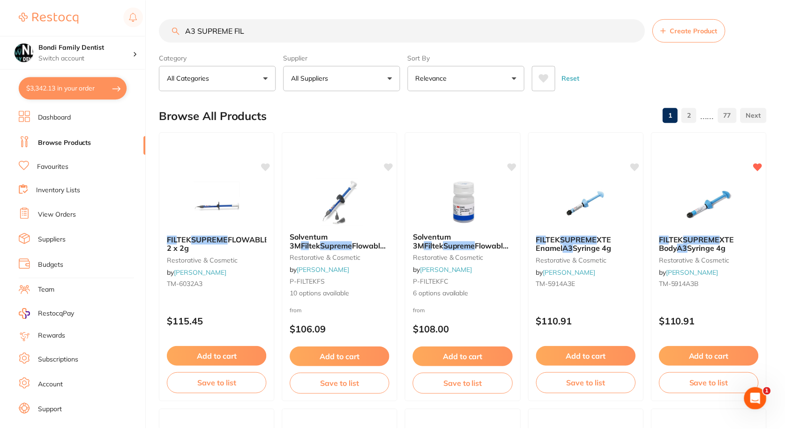
scroll to position [2531, 0]
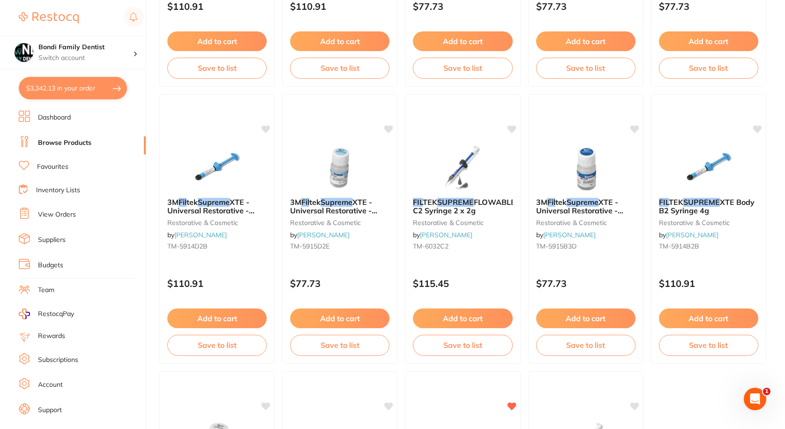
click at [67, 90] on button "$3,342.13 in your order" at bounding box center [73, 88] width 108 height 23
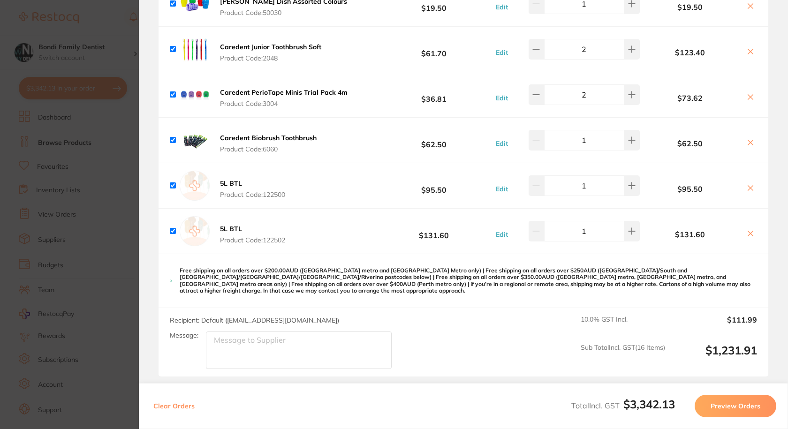
scroll to position [1921, 0]
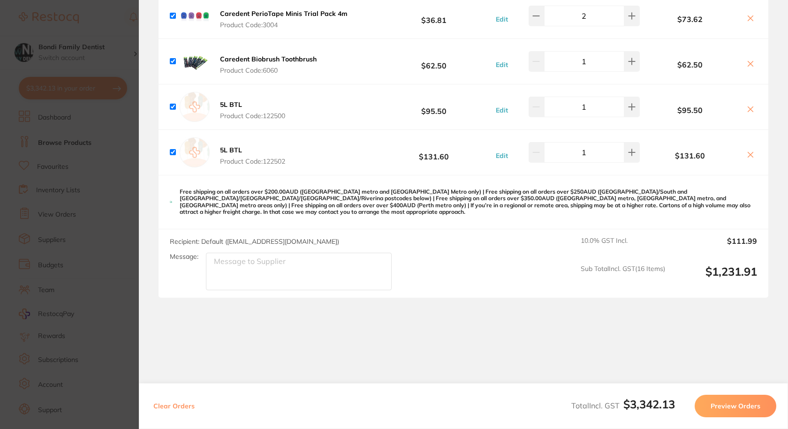
click at [83, 236] on section "Update RRP Set your pre negotiated price for this item. Item Agreed RRP (excl. …" at bounding box center [394, 214] width 788 height 429
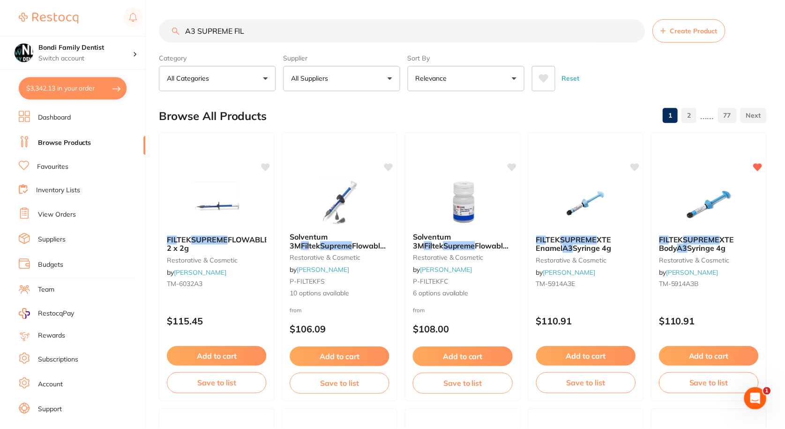
scroll to position [2531, 0]
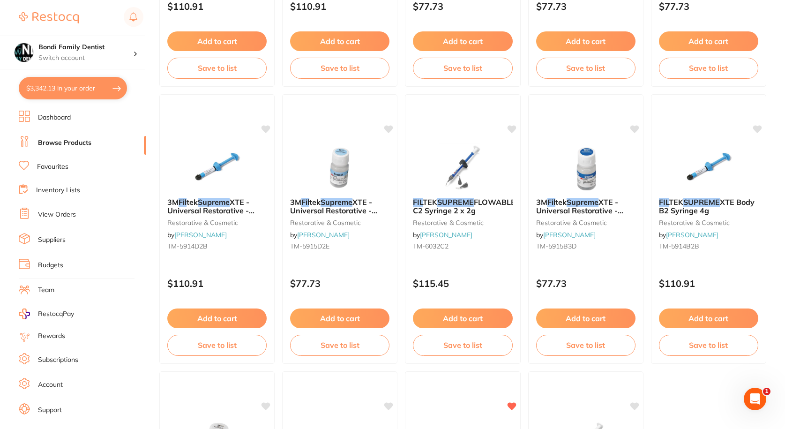
click at [53, 166] on link "Favourites" at bounding box center [52, 166] width 31 height 9
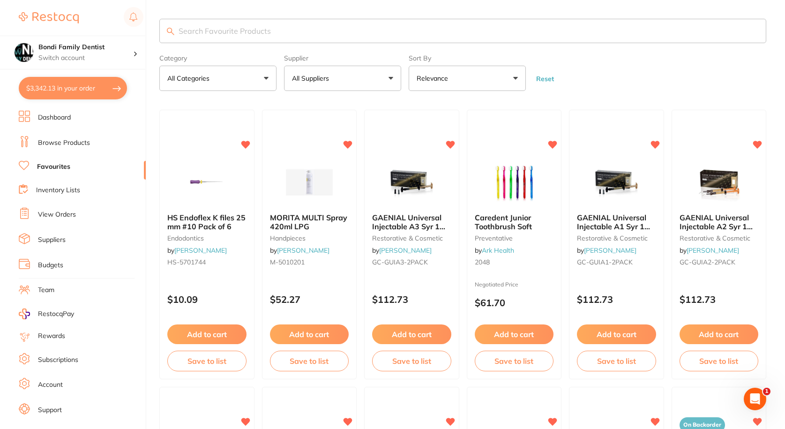
click at [282, 29] on input "search" at bounding box center [462, 31] width 607 height 24
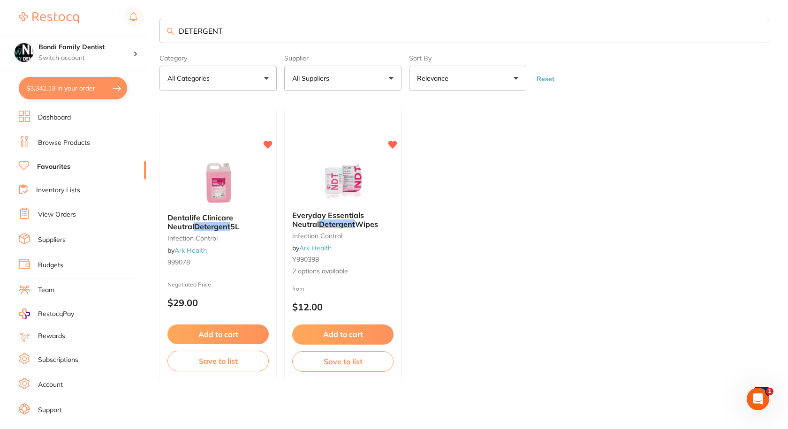
type input "DETERGENT"
drag, startPoint x: 234, startPoint y: 33, endPoint x: 133, endPoint y: 45, distance: 101.5
click at [133, 45] on div "$3,342.13 Bondi Family Dentist Switch account Bondi Family Dentist $3,342.13 in…" at bounding box center [394, 214] width 788 height 429
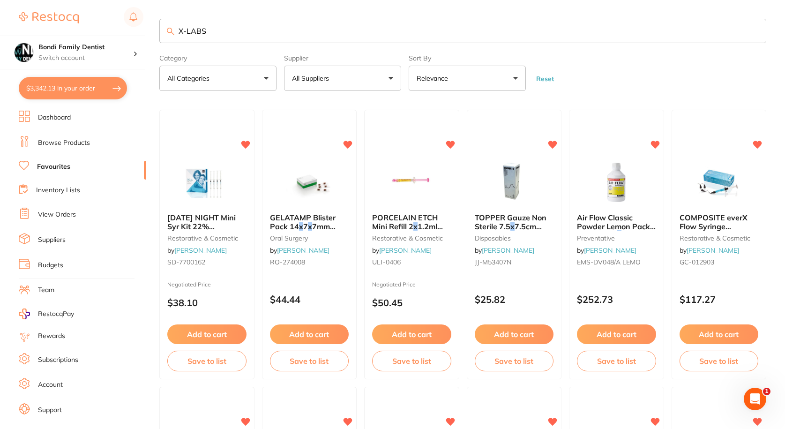
scroll to position [0, 0]
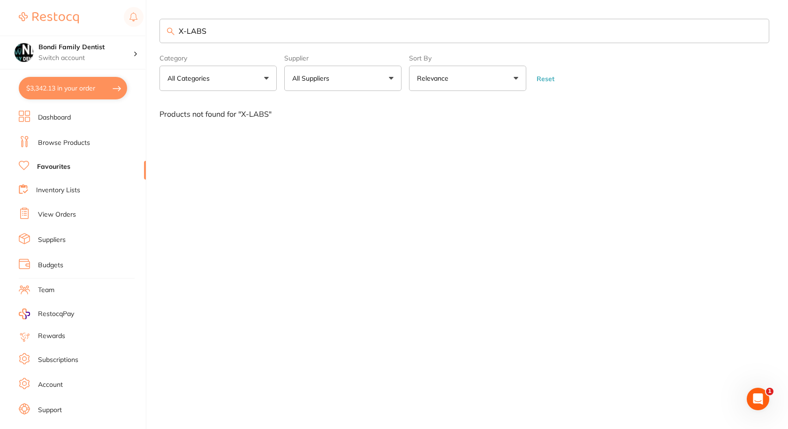
type input "X-LABS"
click at [65, 121] on link "Dashboard" at bounding box center [54, 117] width 33 height 9
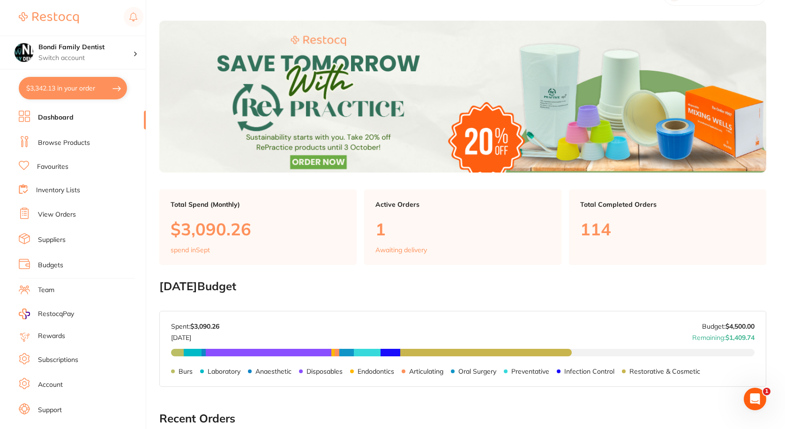
scroll to position [94, 0]
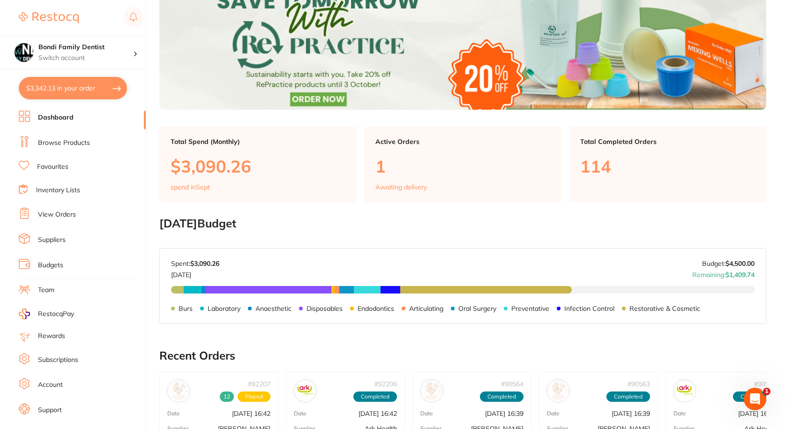
click at [61, 167] on link "Favourites" at bounding box center [52, 166] width 31 height 9
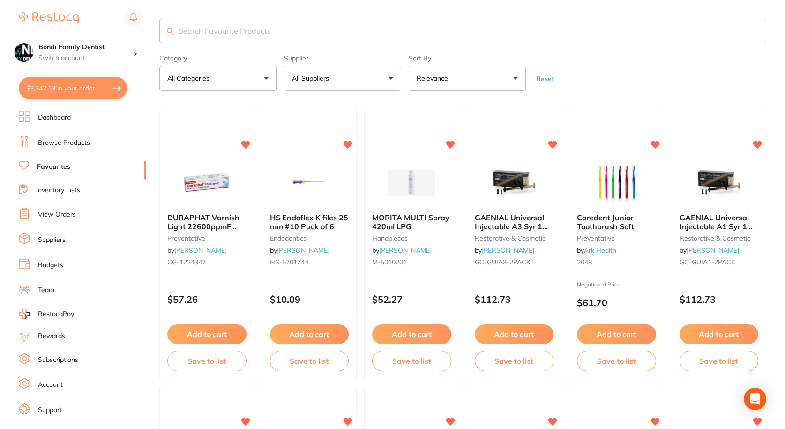
click at [235, 26] on input "search" at bounding box center [462, 31] width 607 height 24
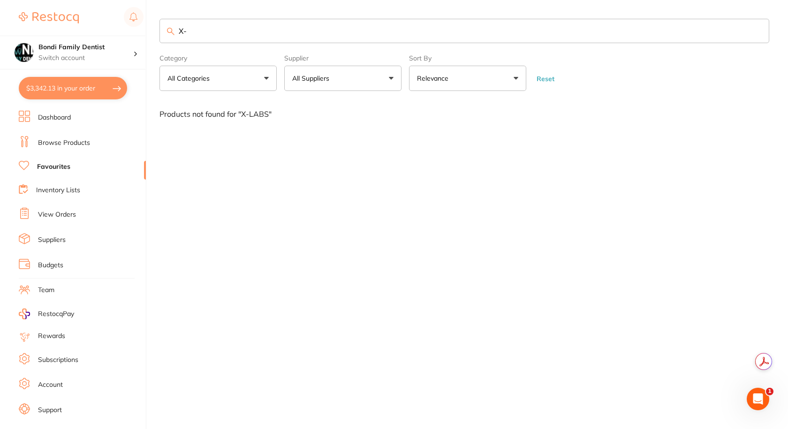
type input "X"
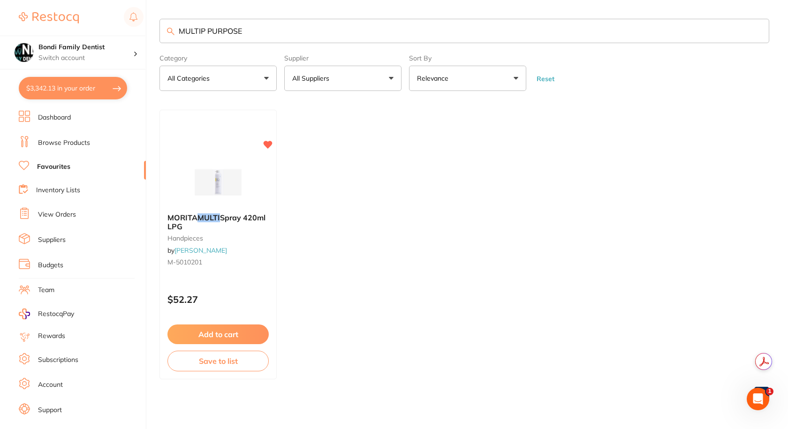
type input "MULTIP PURPOSE"
click at [65, 89] on button "$3,342.13 in your order" at bounding box center [73, 88] width 108 height 23
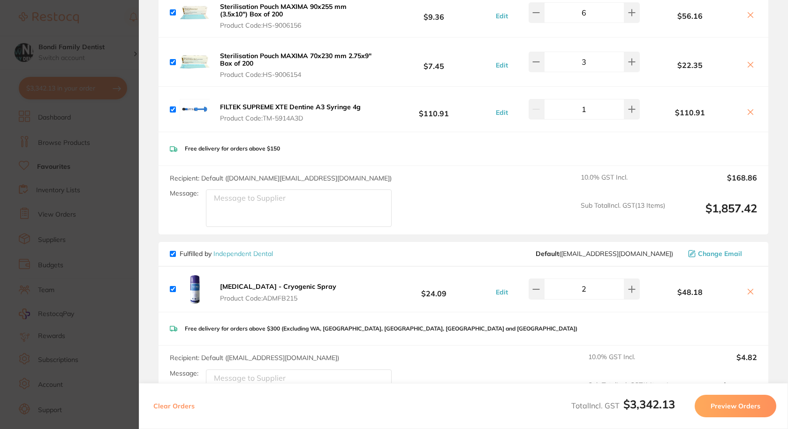
scroll to position [467, 0]
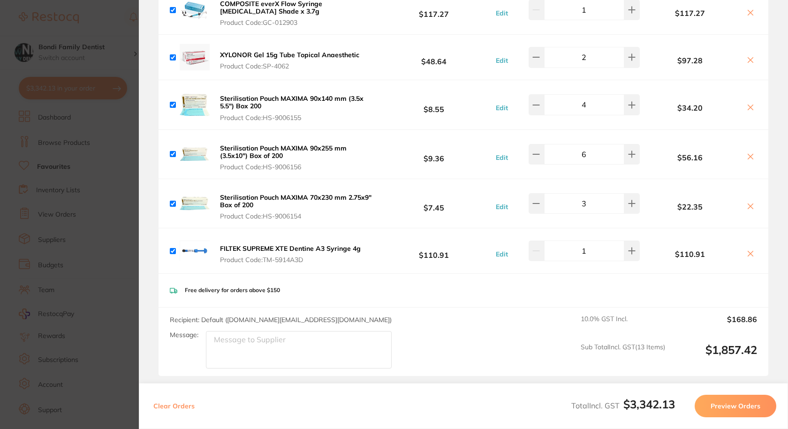
click at [723, 407] on button "Preview Orders" at bounding box center [735, 406] width 82 height 23
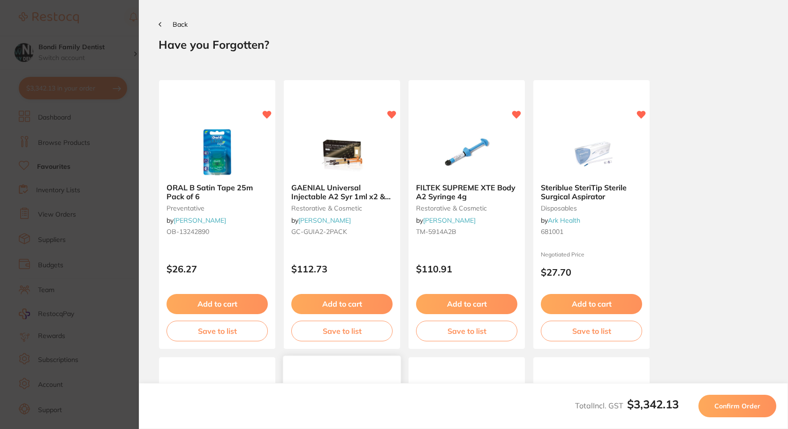
scroll to position [0, 0]
click at [728, 405] on span "Confirm Order" at bounding box center [737, 406] width 46 height 8
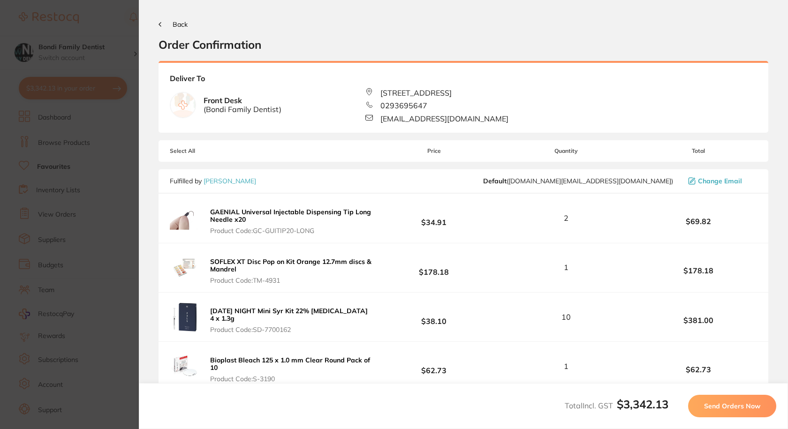
click at [233, 181] on link "[PERSON_NAME]" at bounding box center [229, 181] width 53 height 8
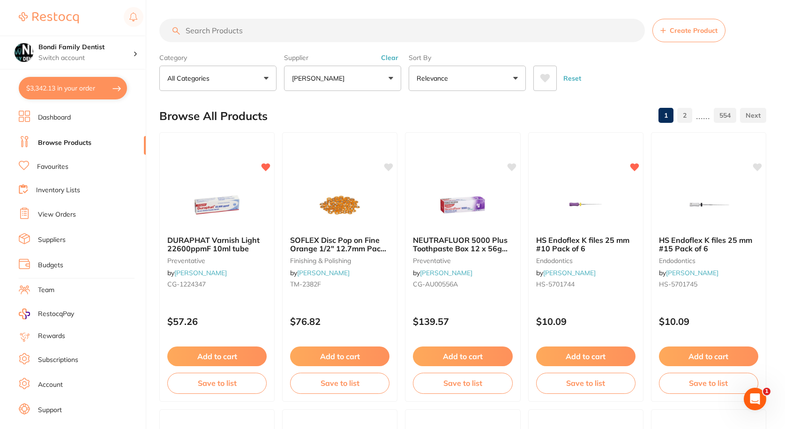
click at [66, 90] on button "$3,342.13 in your order" at bounding box center [73, 88] width 108 height 23
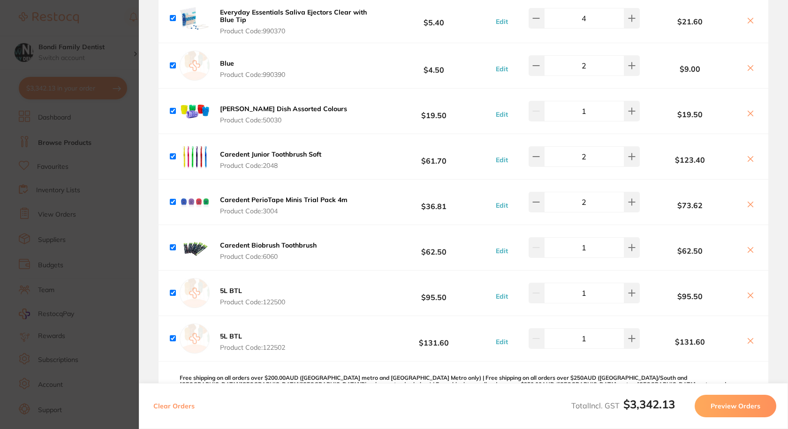
scroll to position [1921, 0]
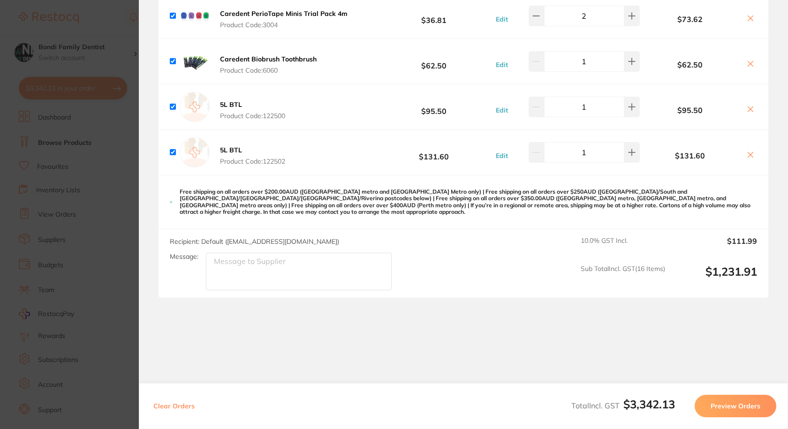
click at [735, 409] on button "Preview Orders" at bounding box center [735, 406] width 82 height 23
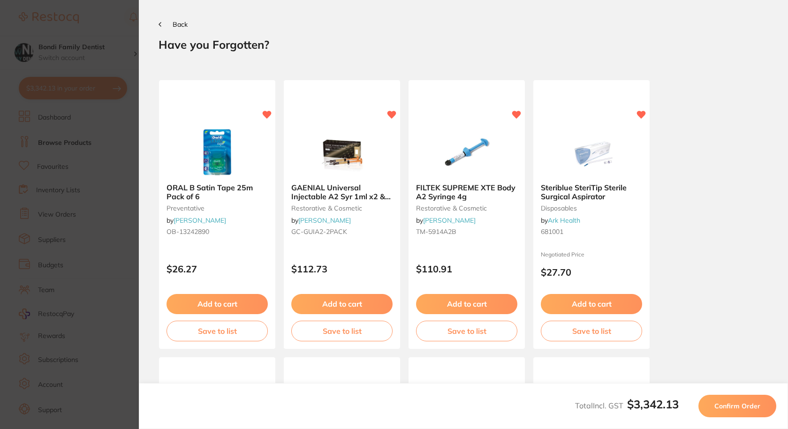
scroll to position [0, 0]
click at [742, 402] on span "Confirm Order" at bounding box center [737, 406] width 46 height 8
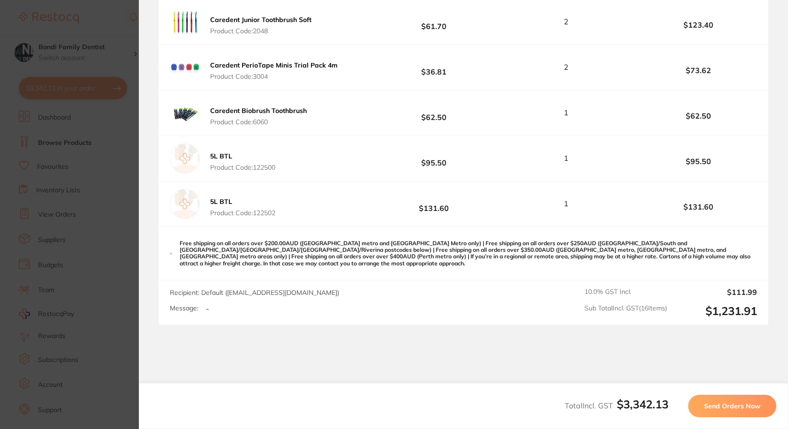
scroll to position [1902, 0]
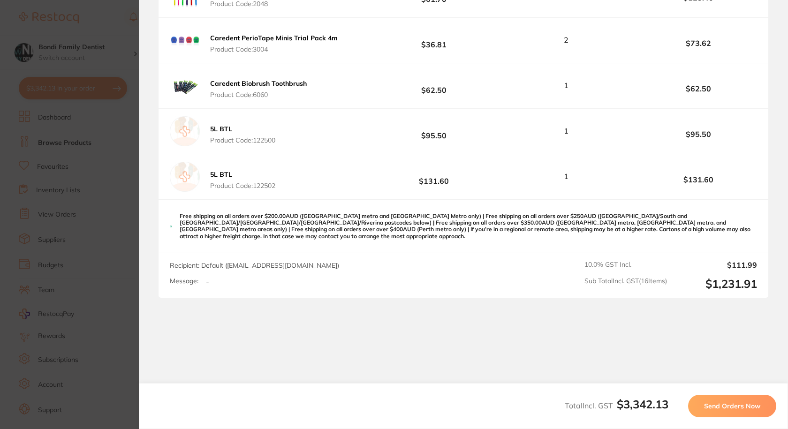
click at [712, 407] on span "Send Orders Now" at bounding box center [732, 406] width 56 height 8
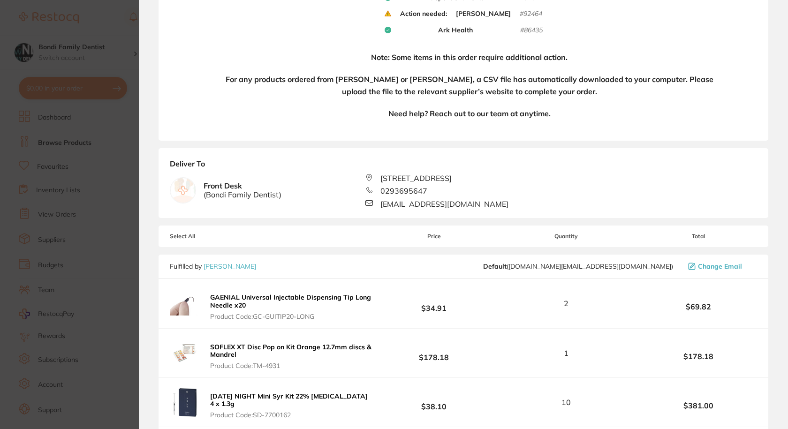
scroll to position [47, 0]
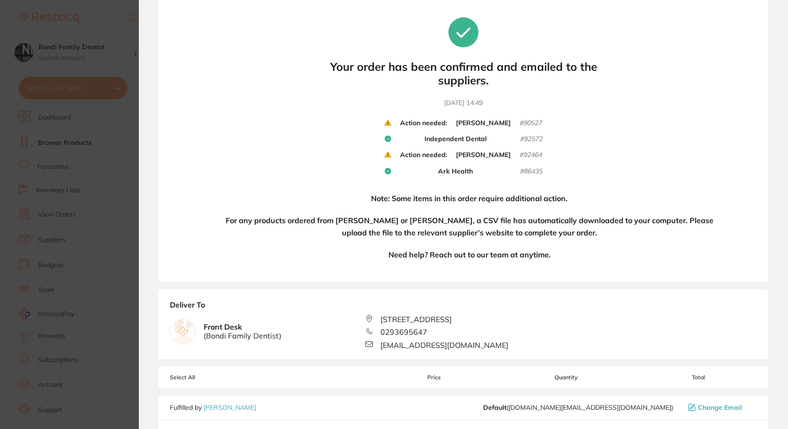
click at [473, 156] on b "[PERSON_NAME]" at bounding box center [483, 155] width 55 height 8
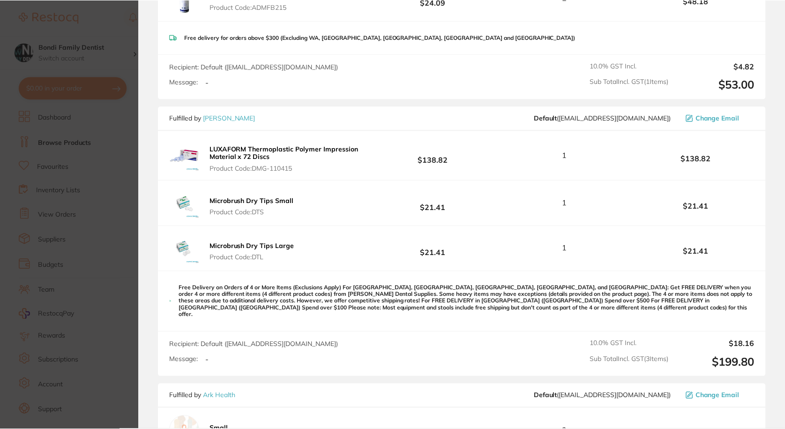
scroll to position [1125, 0]
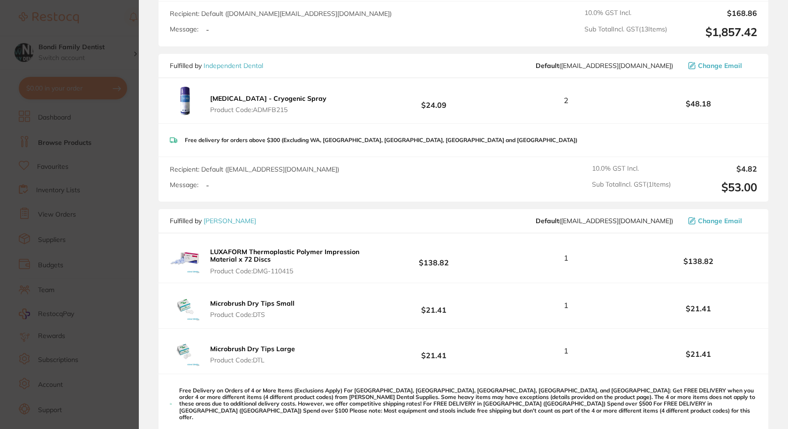
click at [225, 221] on link "[PERSON_NAME]" at bounding box center [229, 221] width 53 height 8
